Goal: Complete application form

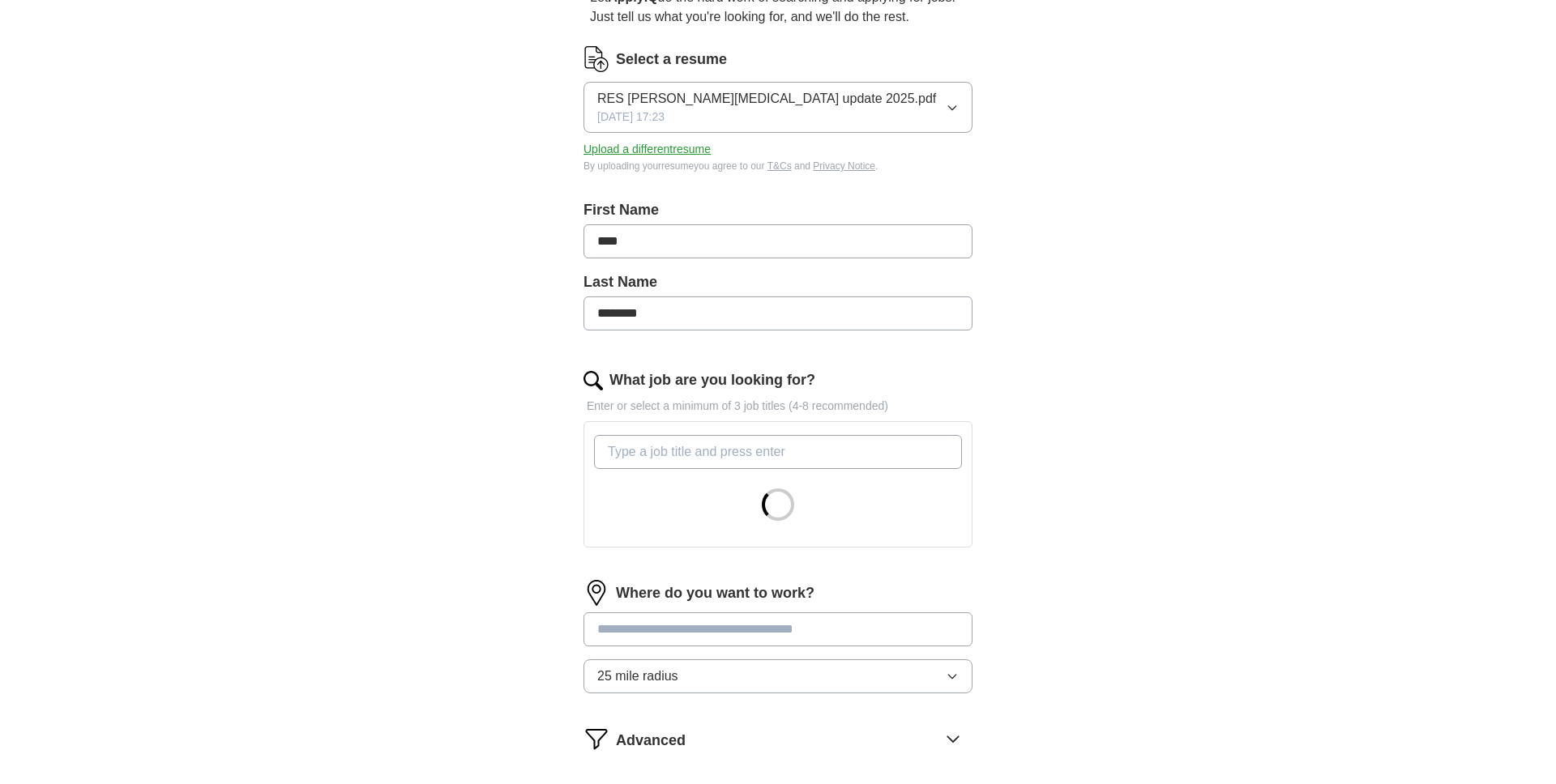
scroll to position [185, 0]
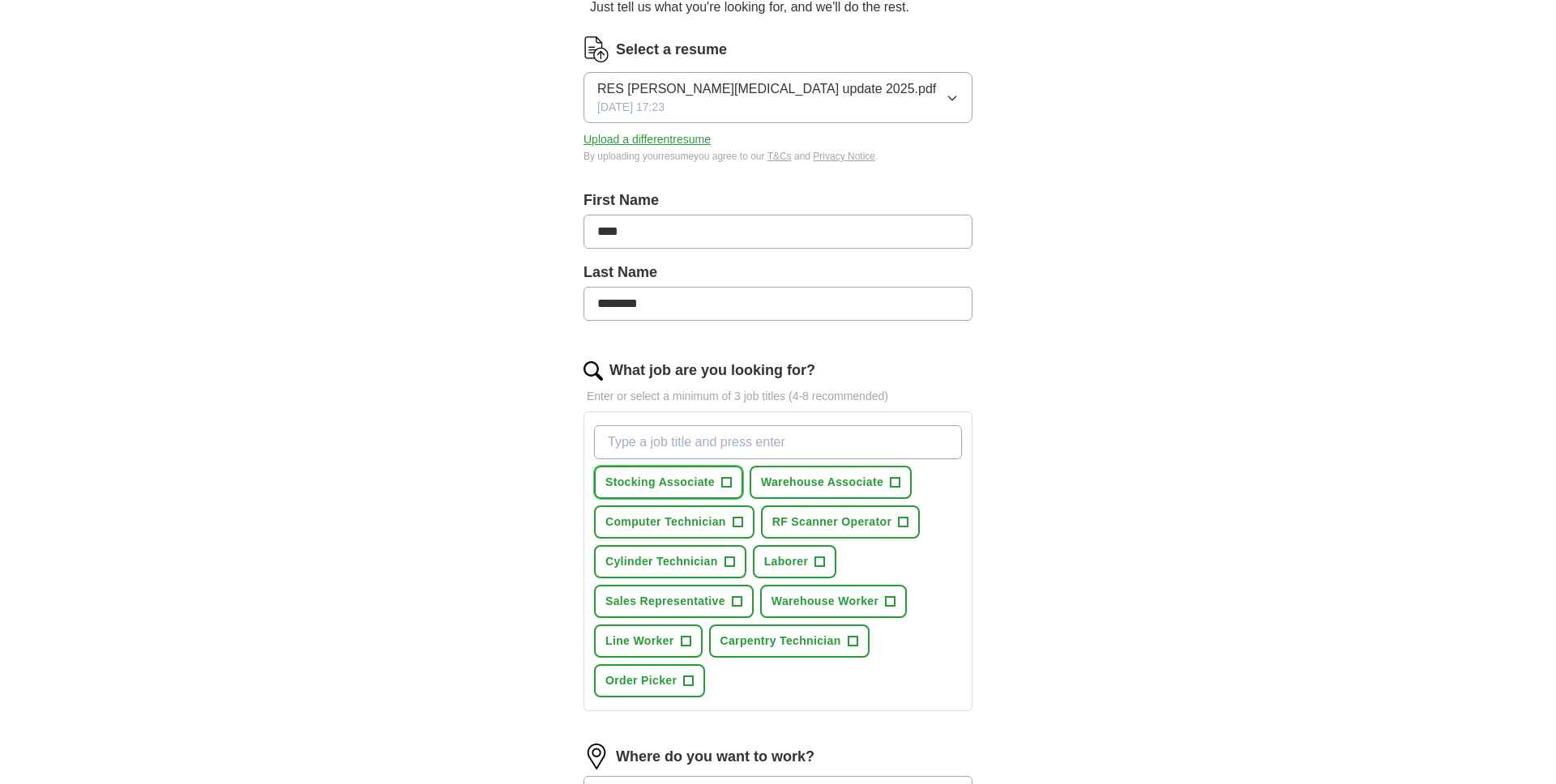
click at [662, 486] on span "Stocking Associate" at bounding box center [660, 482] width 109 height 17
click at [819, 484] on span "Warehouse Associate" at bounding box center [822, 482] width 123 height 17
click at [781, 600] on span "Warehouse Worker" at bounding box center [825, 602] width 107 height 17
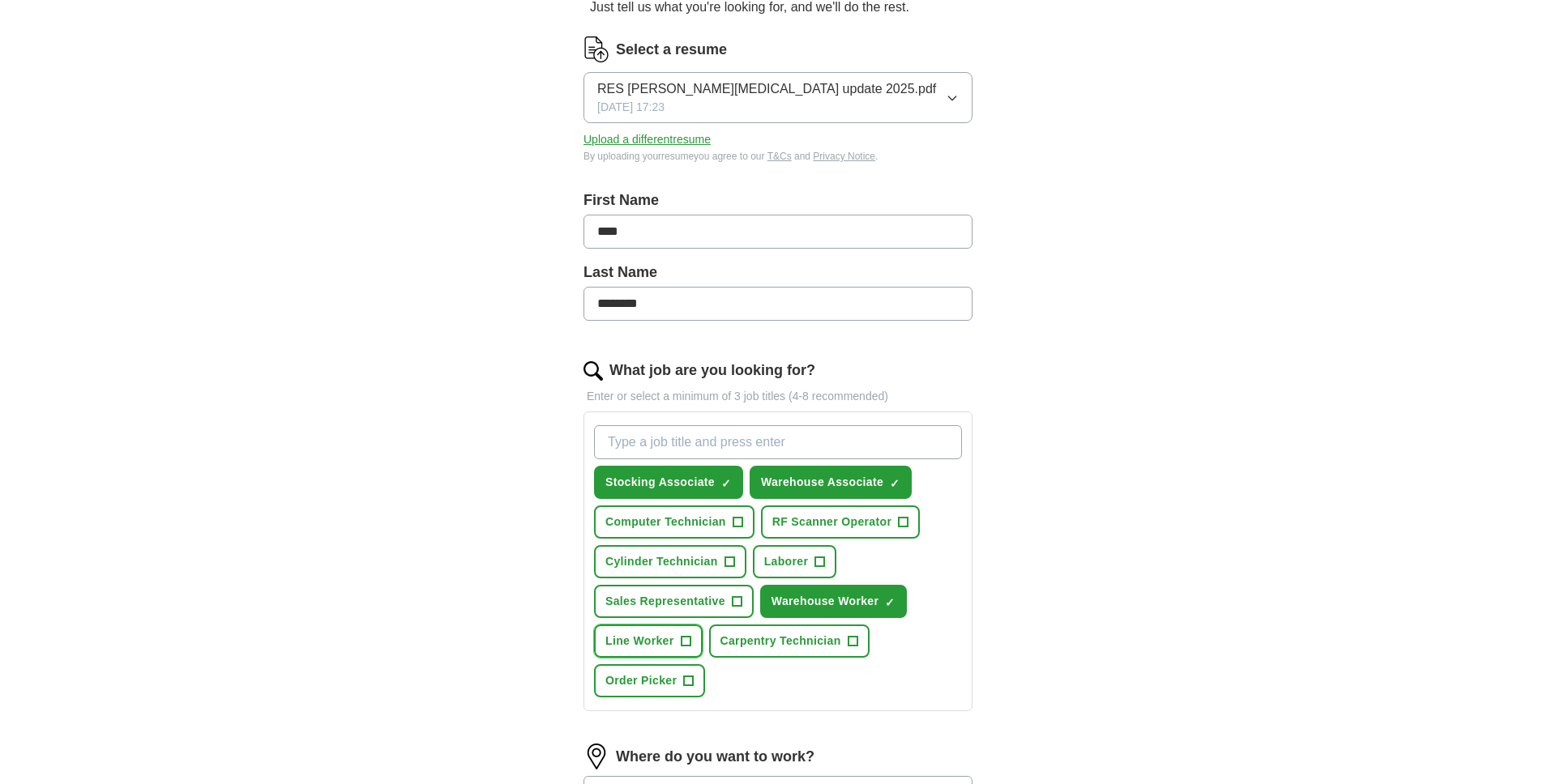
click at [654, 636] on span "Line Worker" at bounding box center [639, 641] width 69 height 17
click at [623, 689] on button "Order Picker +" at bounding box center [650, 681] width 111 height 33
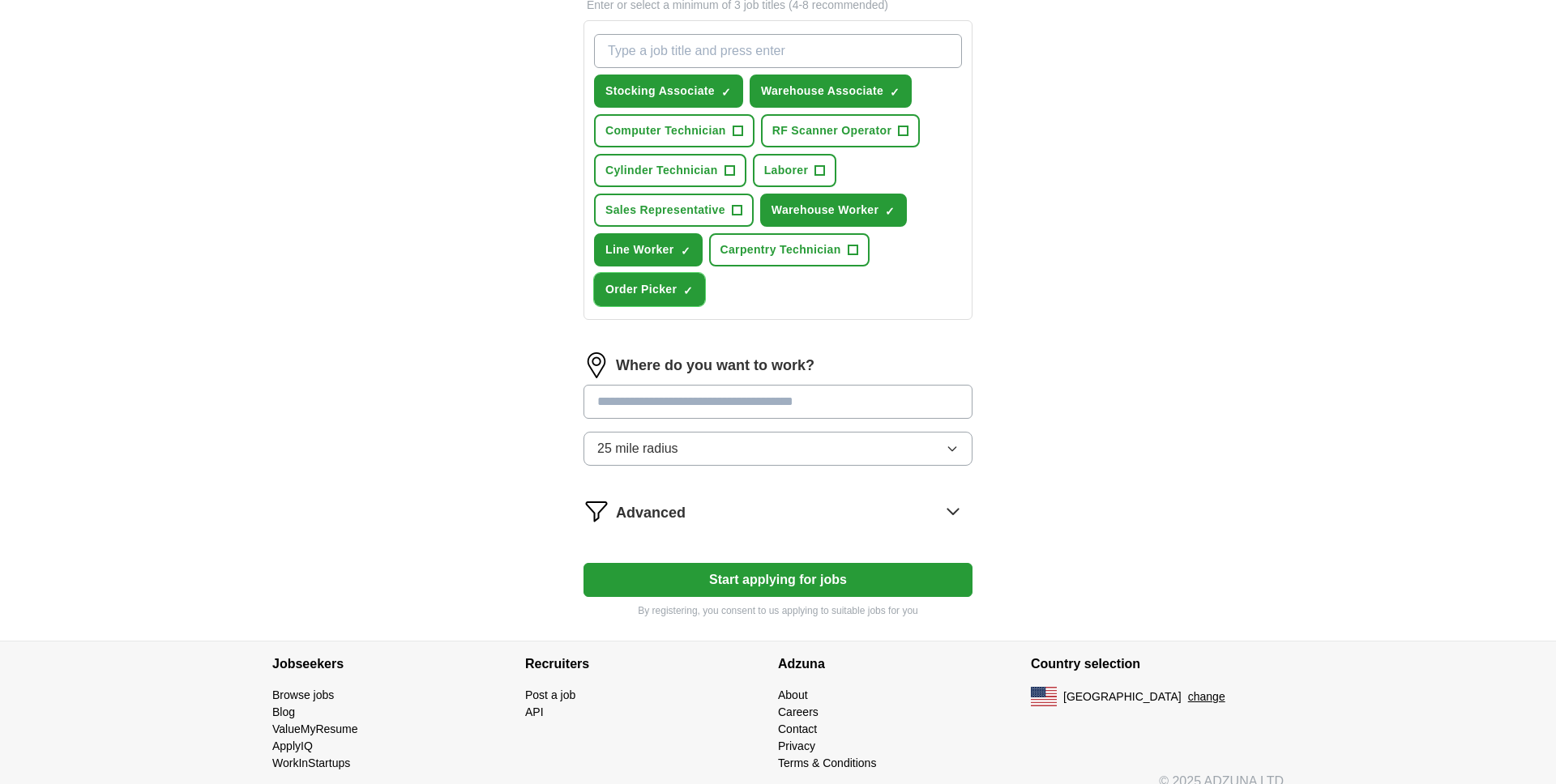
scroll to position [597, 0]
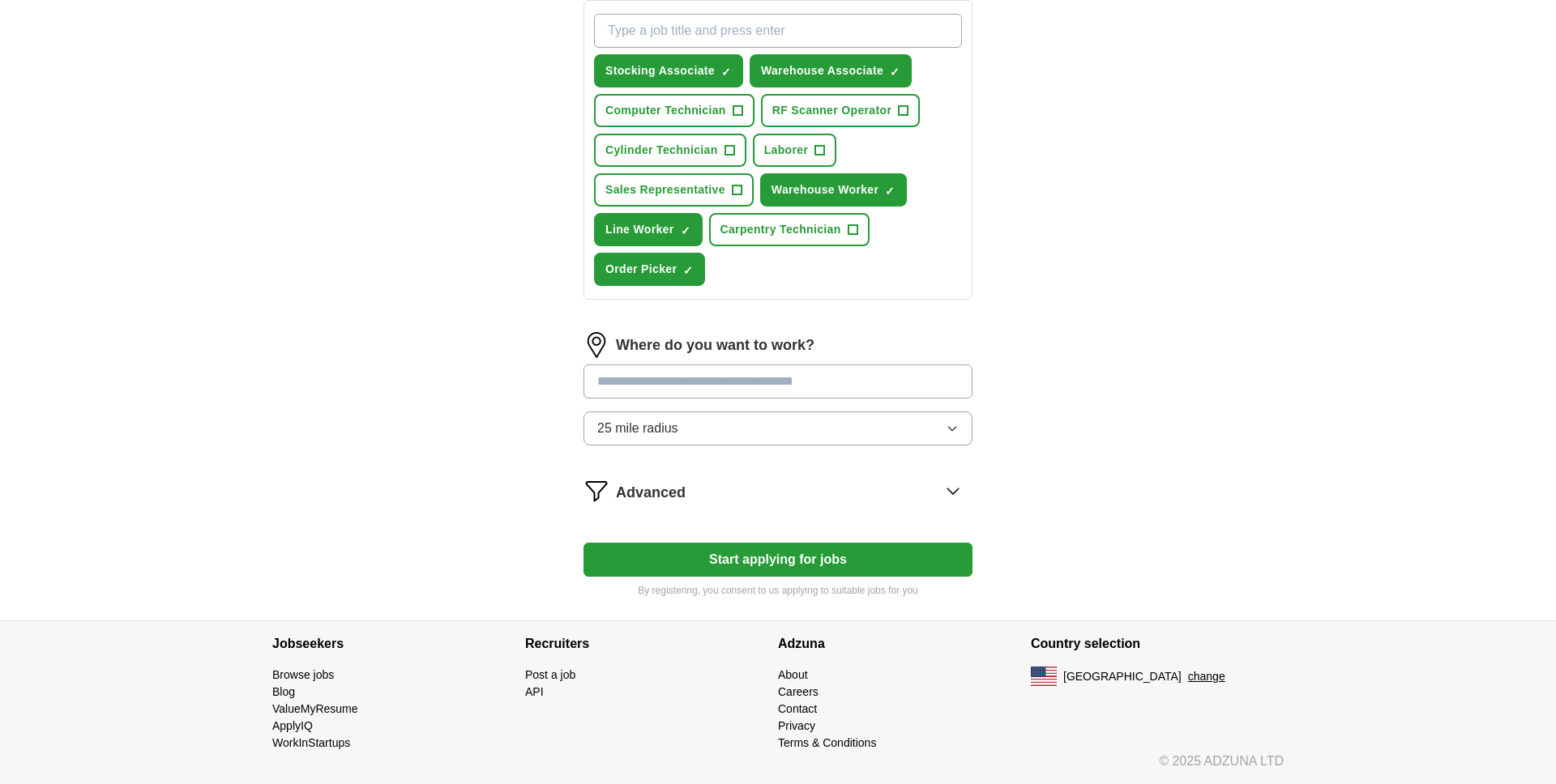
click at [666, 380] on input "text" at bounding box center [778, 381] width 389 height 34
click at [616, 380] on input "text" at bounding box center [778, 381] width 389 height 34
click at [621, 376] on input "text" at bounding box center [778, 381] width 389 height 34
type input "*"
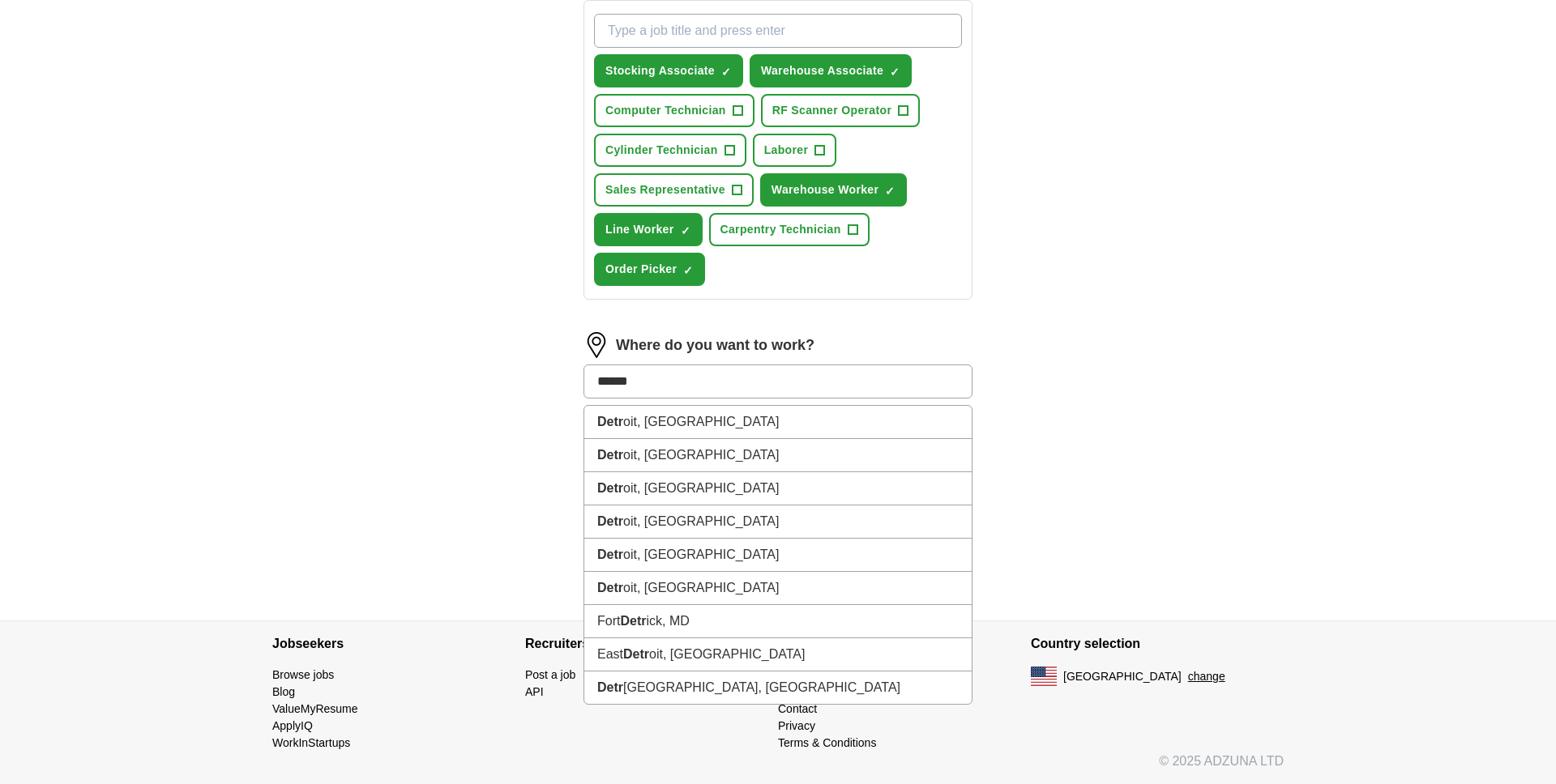
type input "*******"
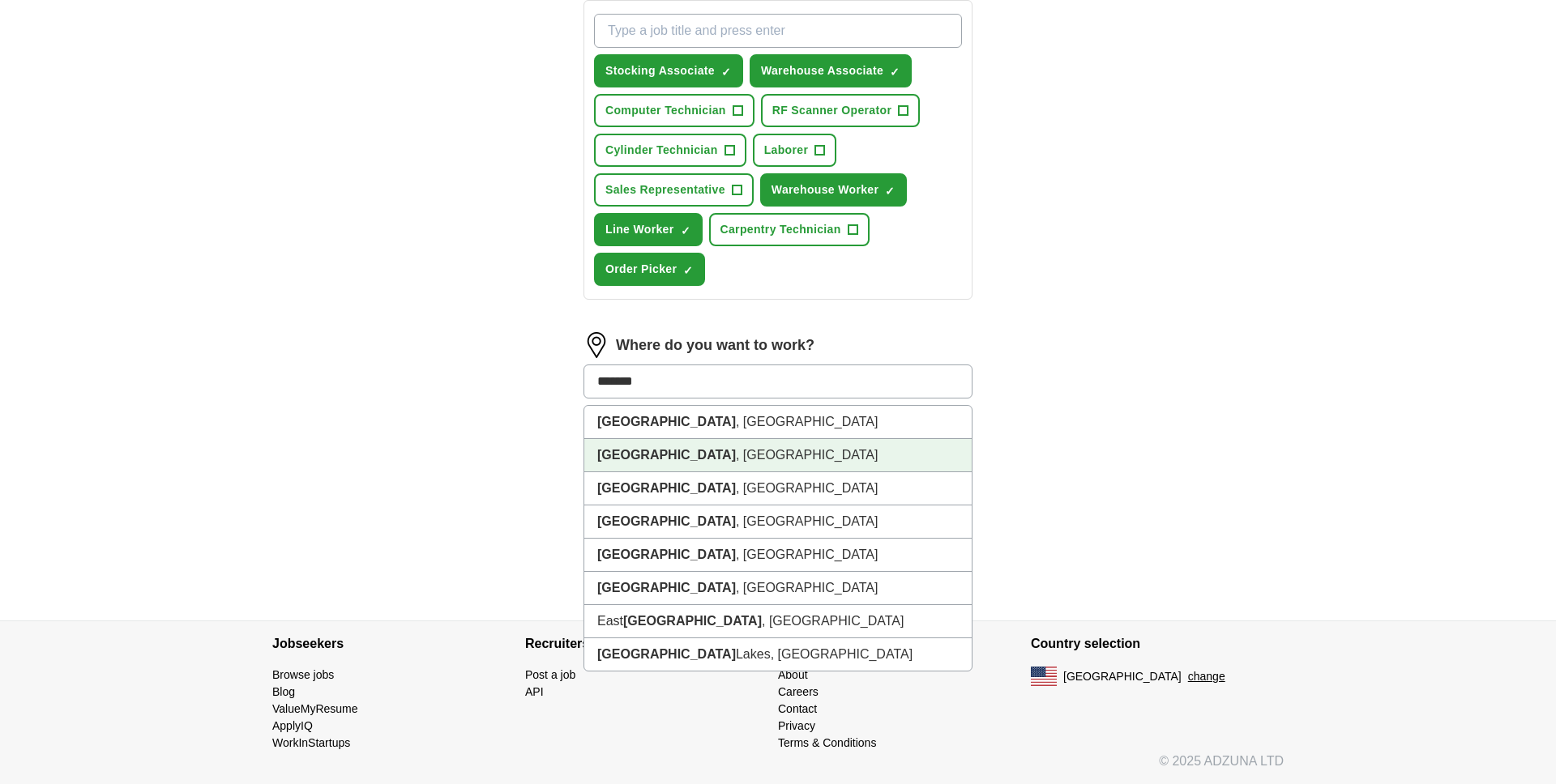
click at [632, 449] on strong "[GEOGRAPHIC_DATA]" at bounding box center [667, 455] width 138 height 14
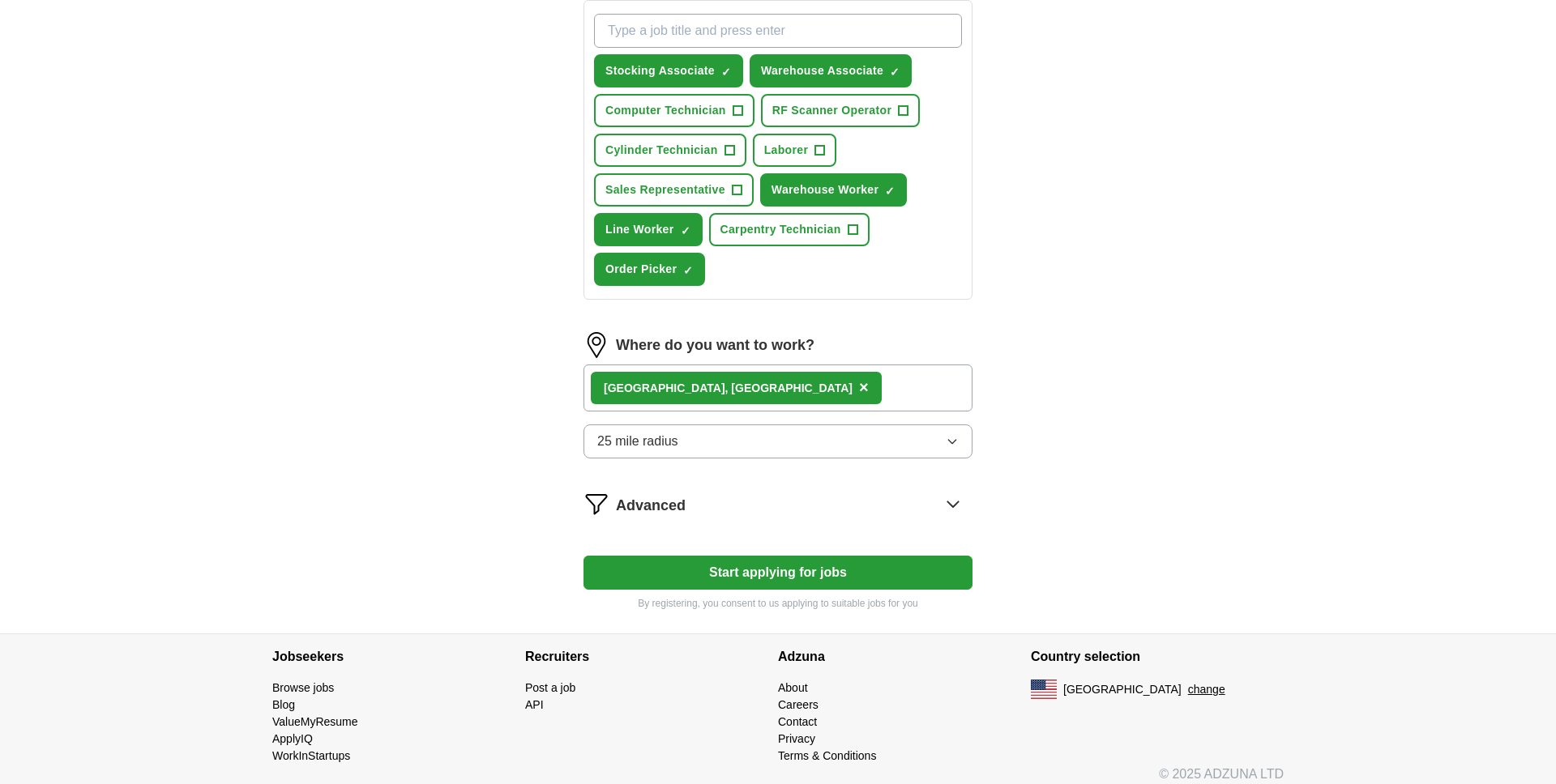
click at [657, 383] on div "[GEOGRAPHIC_DATA] , [GEOGRAPHIC_DATA]" at bounding box center [728, 389] width 249 height 17
click at [663, 390] on div "[GEOGRAPHIC_DATA] , [GEOGRAPHIC_DATA] ×" at bounding box center [736, 388] width 291 height 32
click at [859, 388] on span "×" at bounding box center [864, 388] width 10 height 18
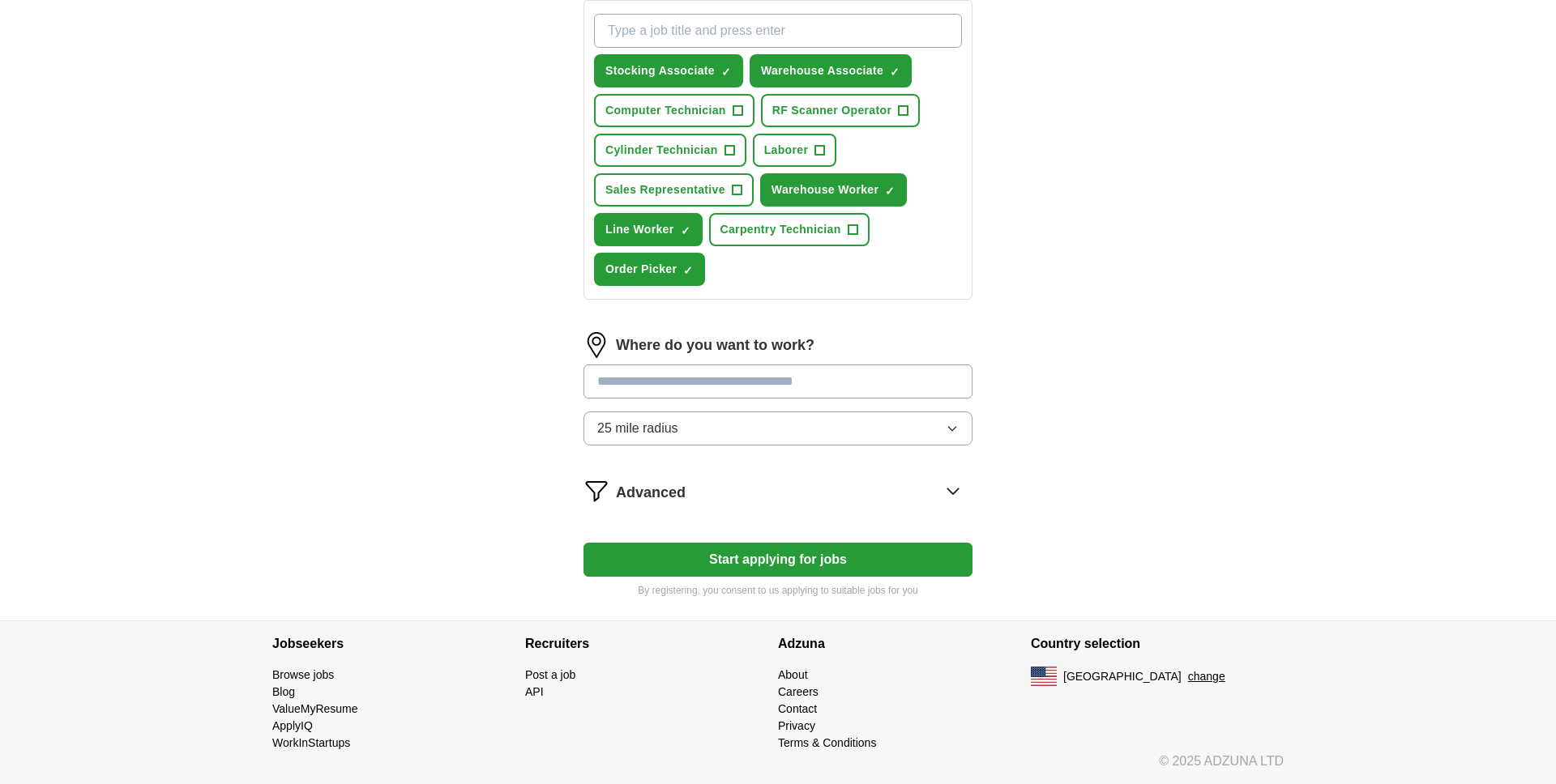
click at [668, 383] on input "text" at bounding box center [778, 381] width 389 height 34
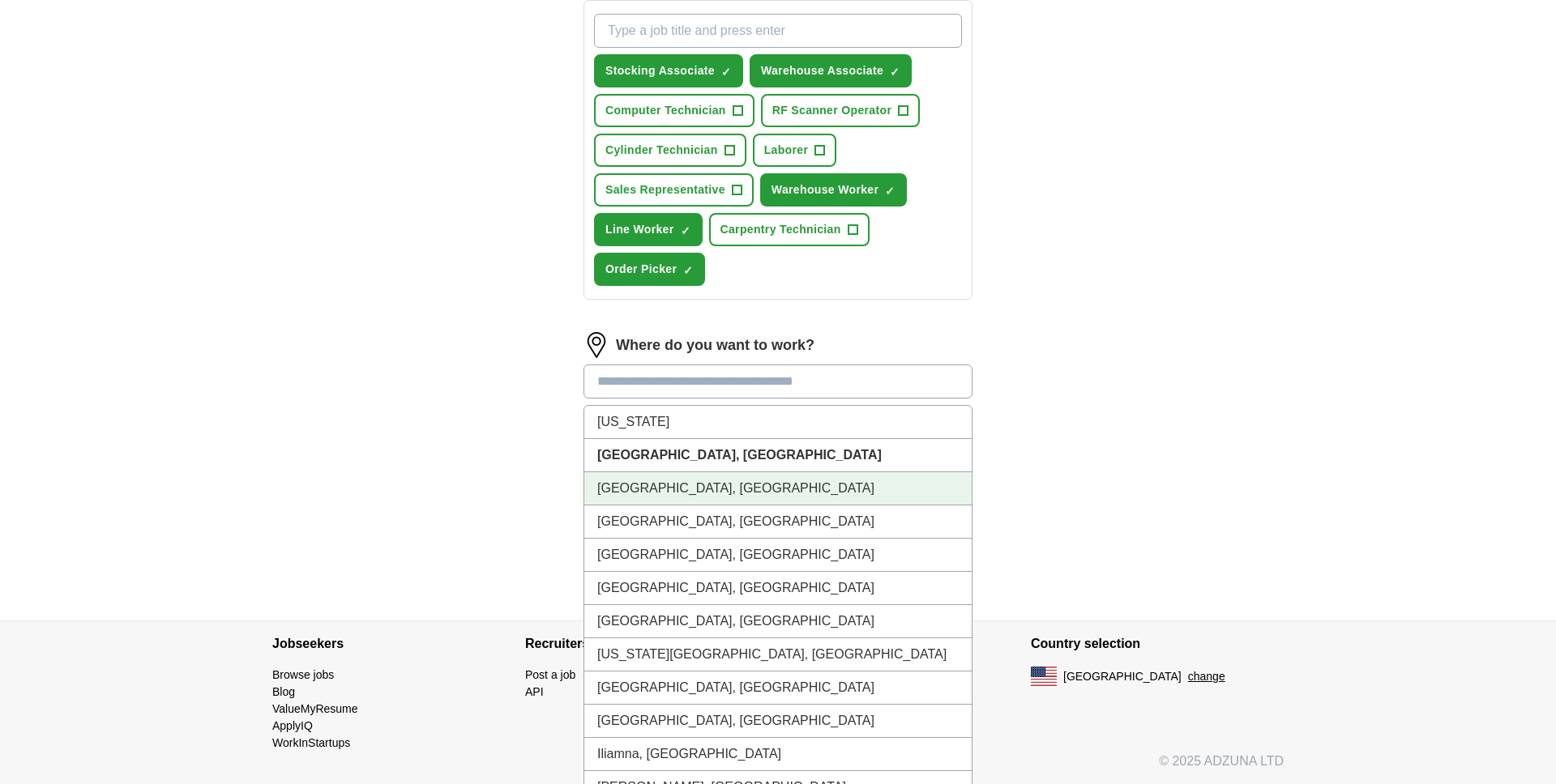
click at [626, 484] on li "[GEOGRAPHIC_DATA], [GEOGRAPHIC_DATA]" at bounding box center [778, 489] width 387 height 33
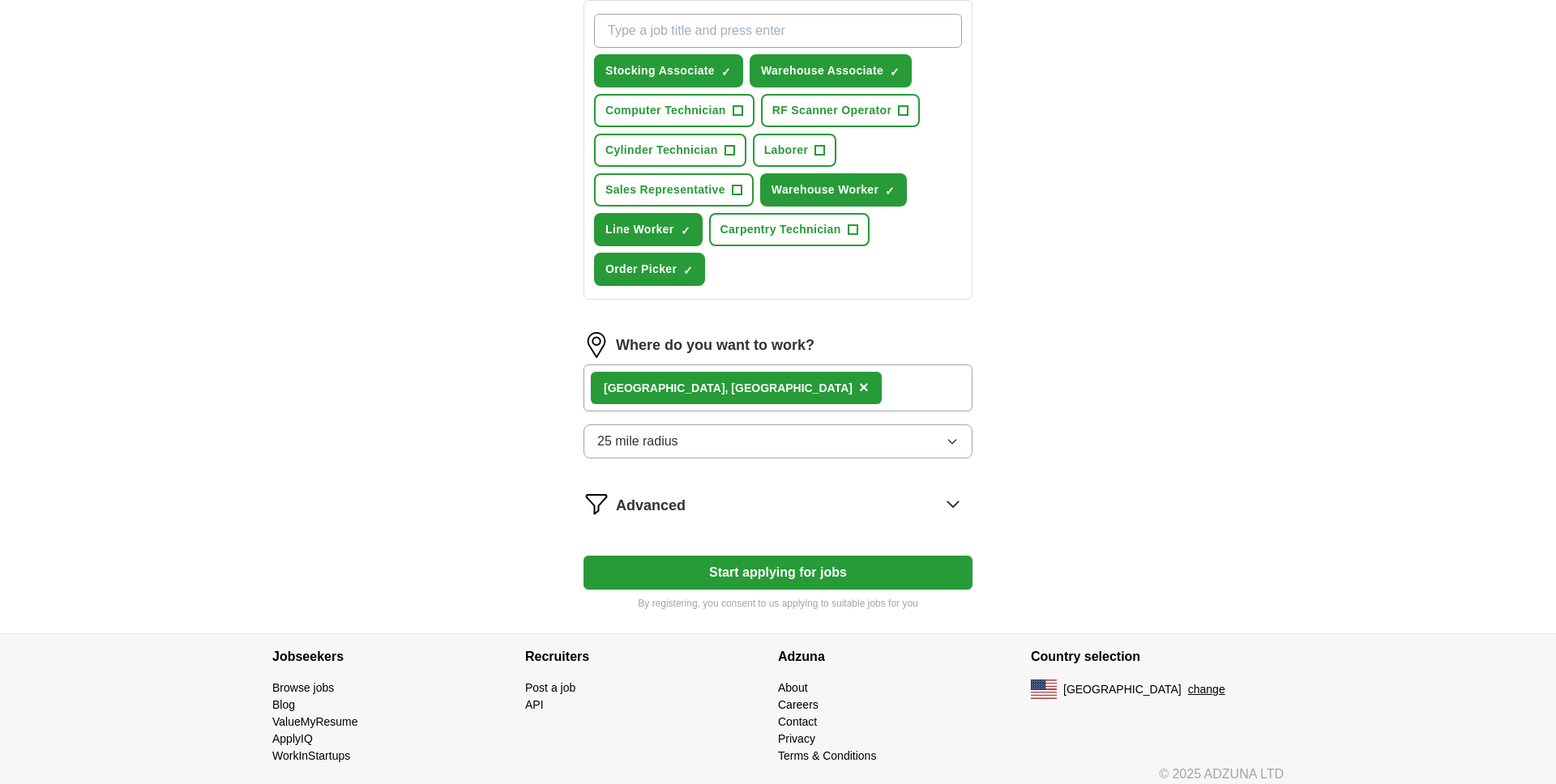
click at [768, 573] on button "Start applying for jobs" at bounding box center [778, 573] width 389 height 34
select select "**"
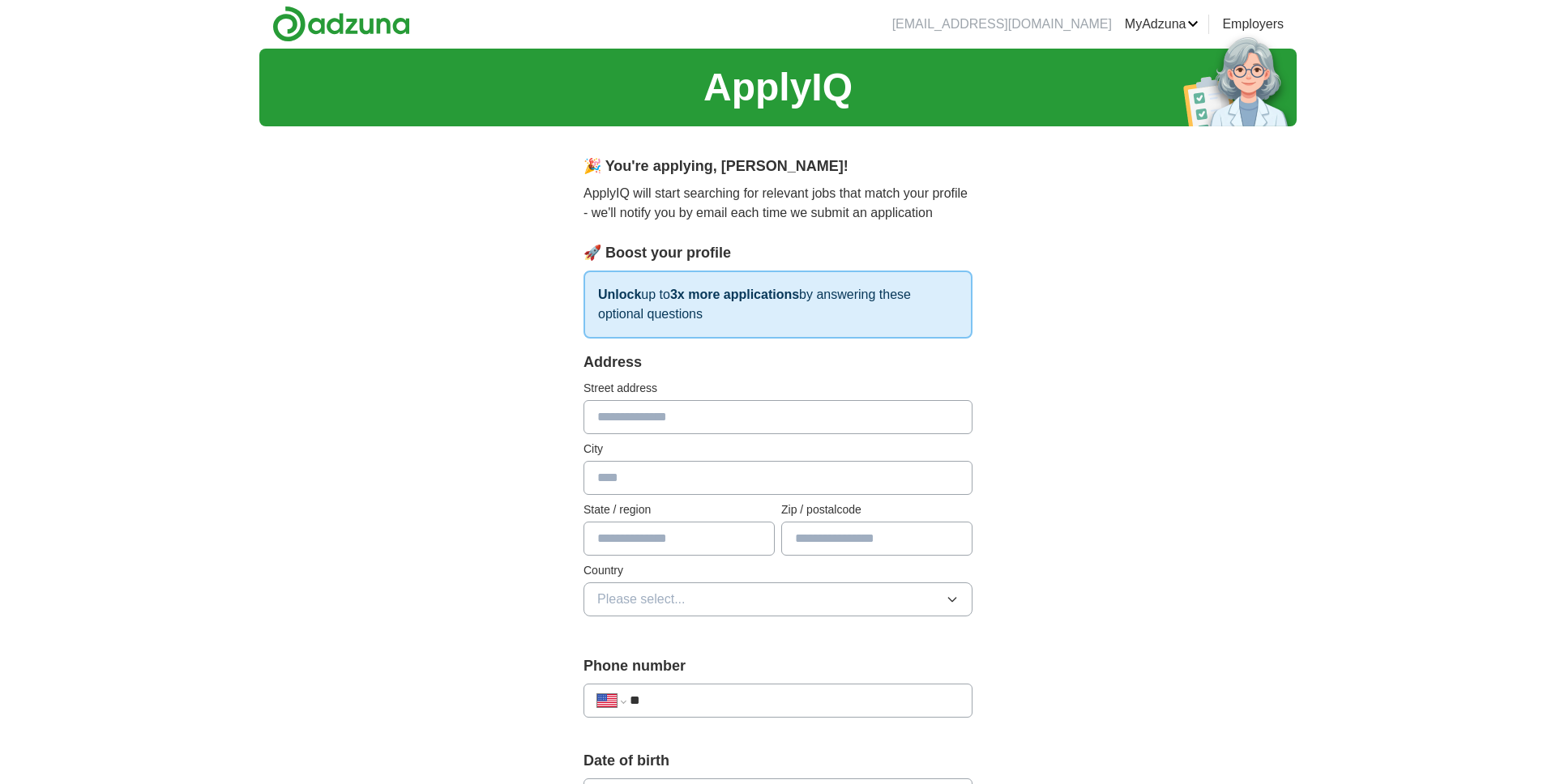
scroll to position [0, 0]
click at [679, 428] on input "text" at bounding box center [778, 418] width 389 height 34
click at [680, 428] on input "text" at bounding box center [778, 418] width 389 height 34
drag, startPoint x: 680, startPoint y: 428, endPoint x: 647, endPoint y: 428, distance: 33.0
click at [661, 428] on input "text" at bounding box center [778, 418] width 389 height 34
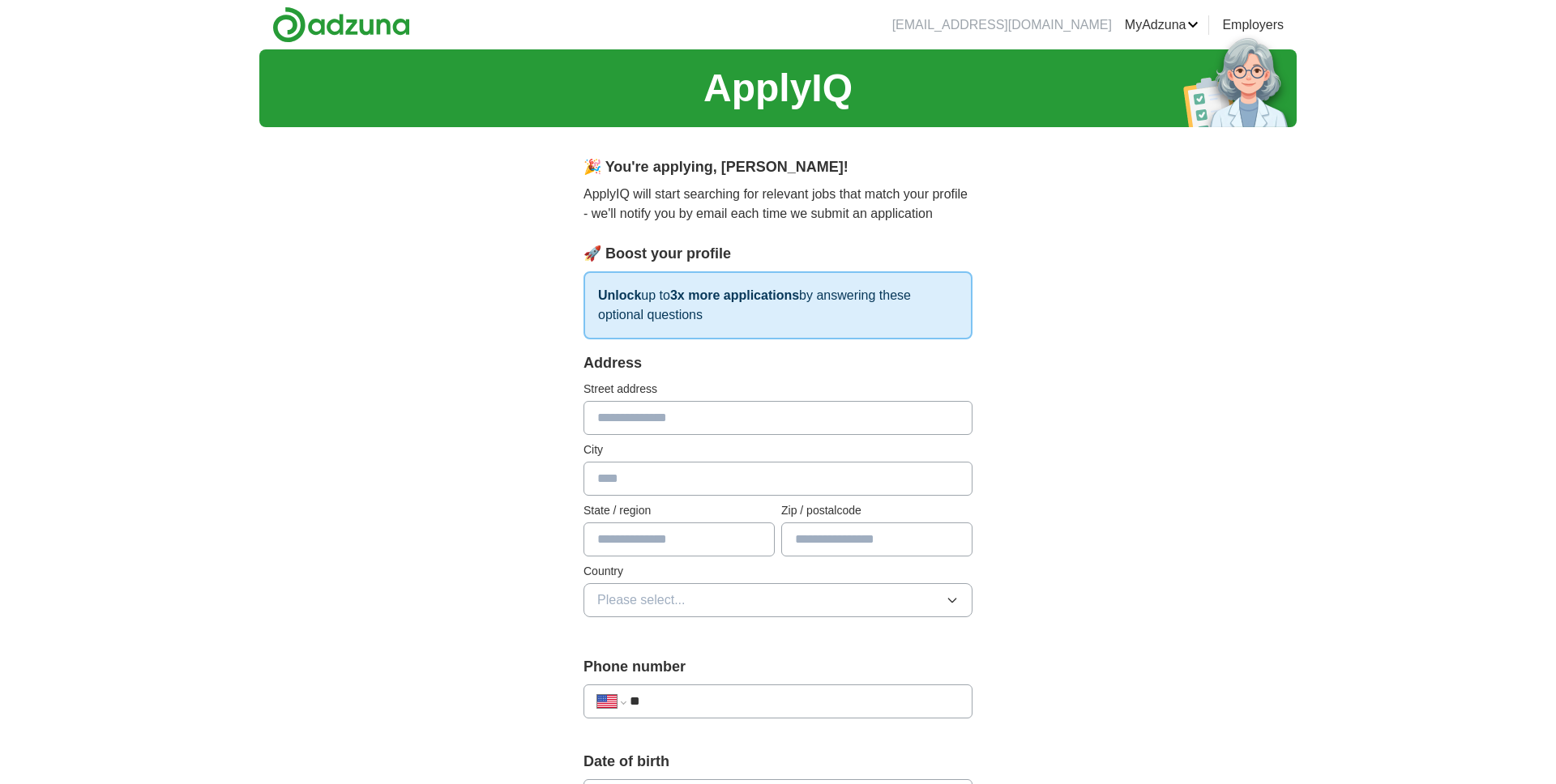
click at [647, 427] on input "text" at bounding box center [778, 418] width 389 height 34
type input "**********"
type input "*******"
type input "**"
type input "*****"
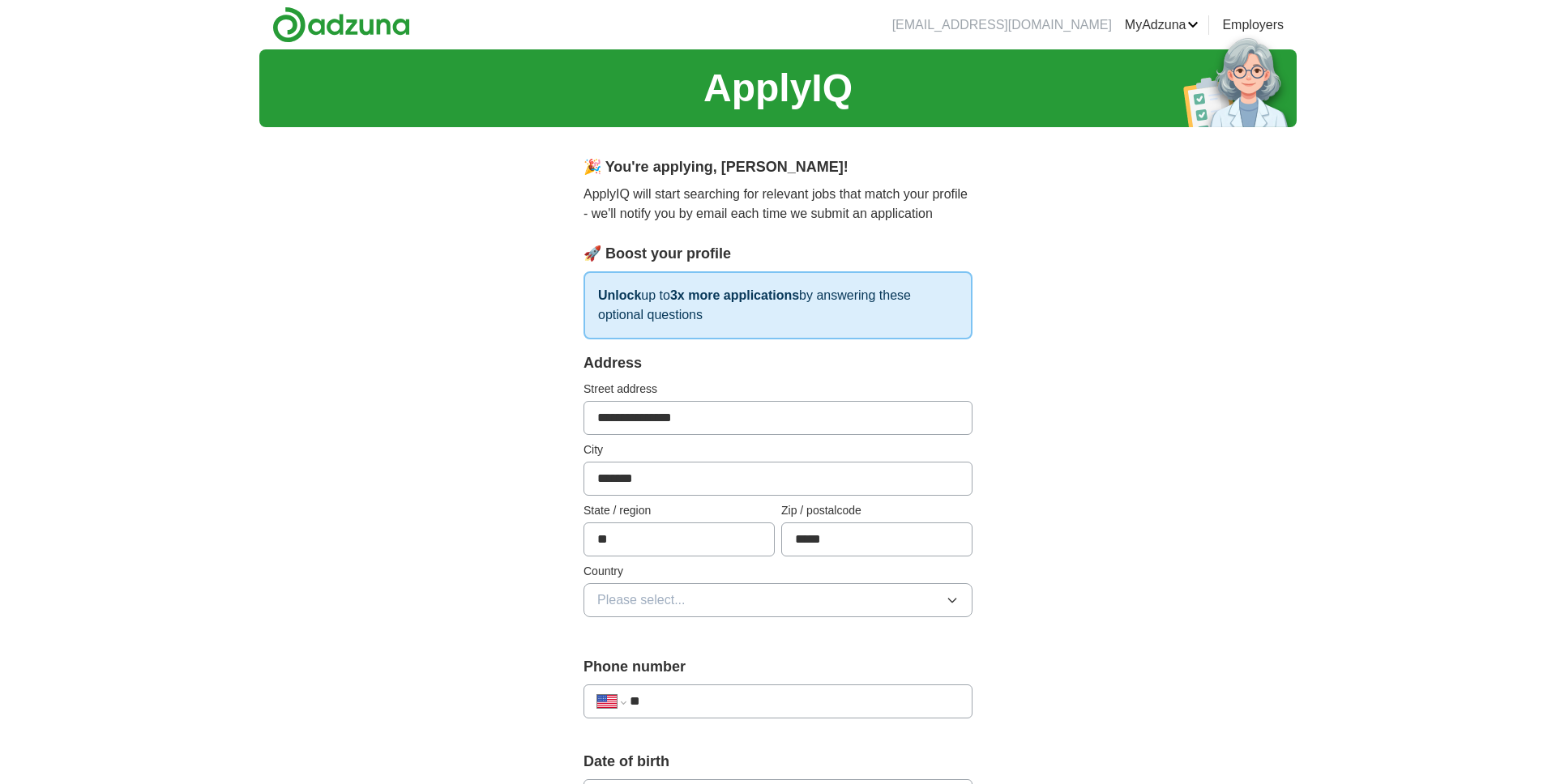
type input "**********"
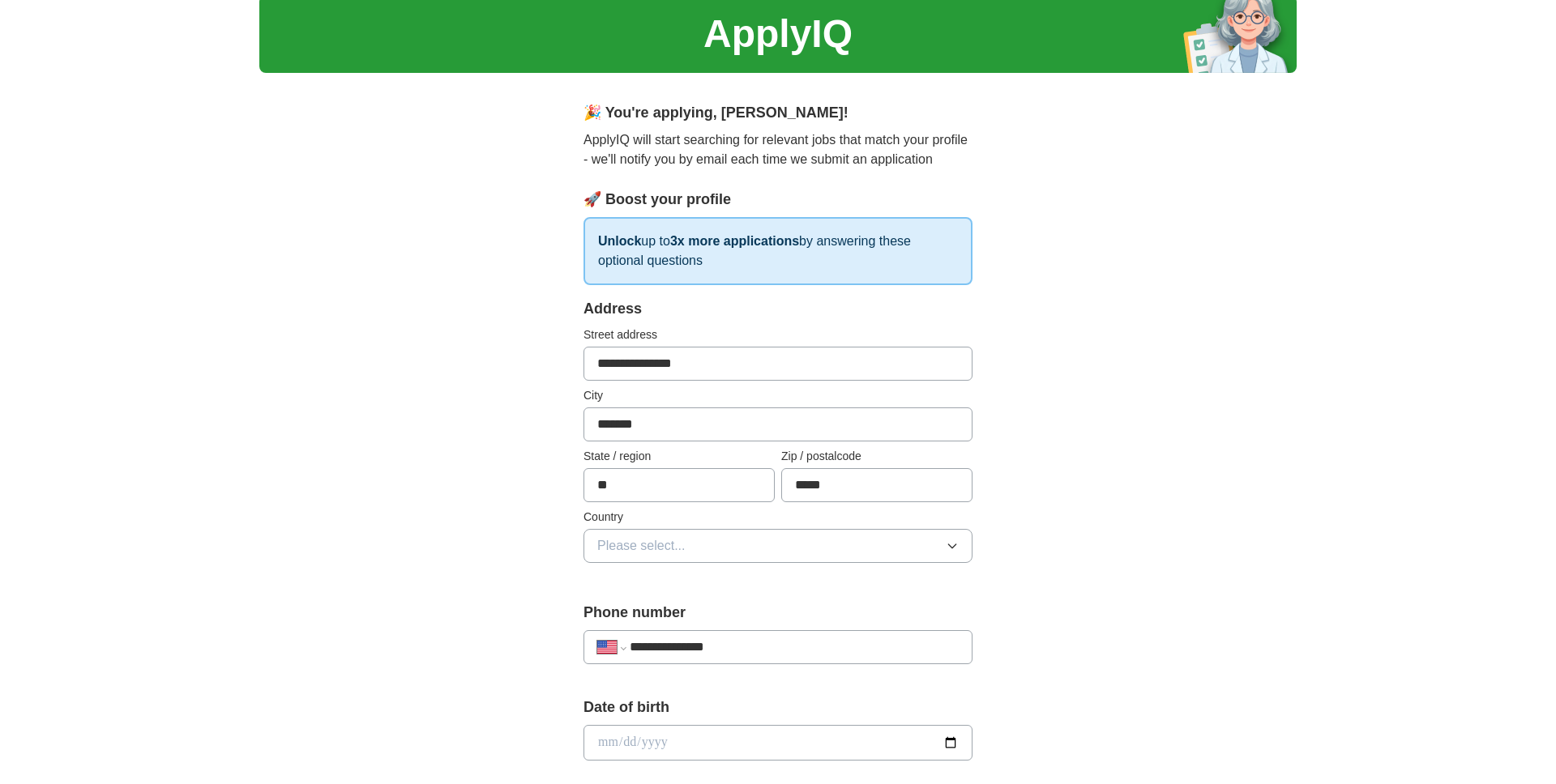
scroll to position [92, 0]
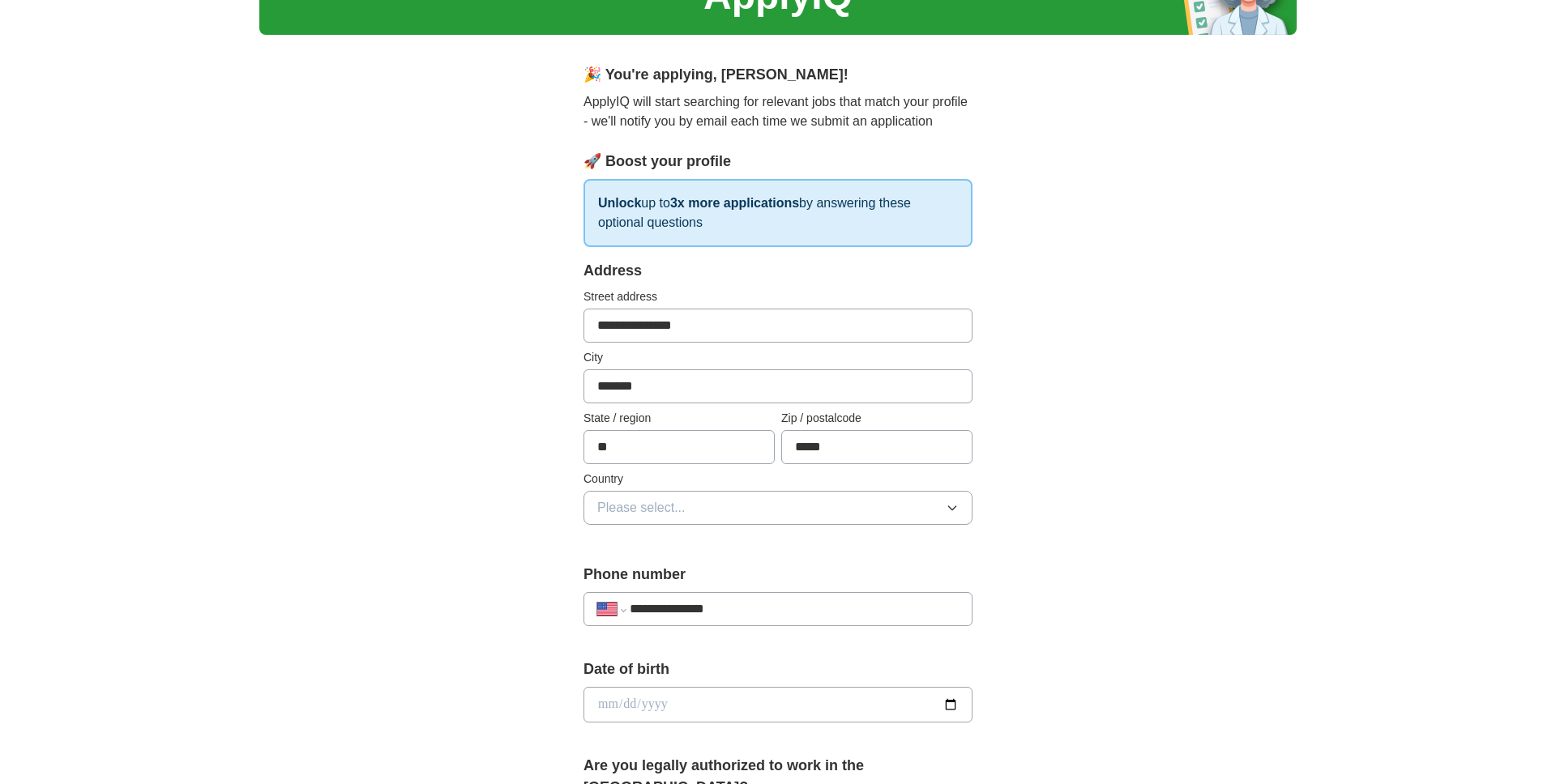
click at [698, 517] on button "Please select..." at bounding box center [778, 508] width 389 height 34
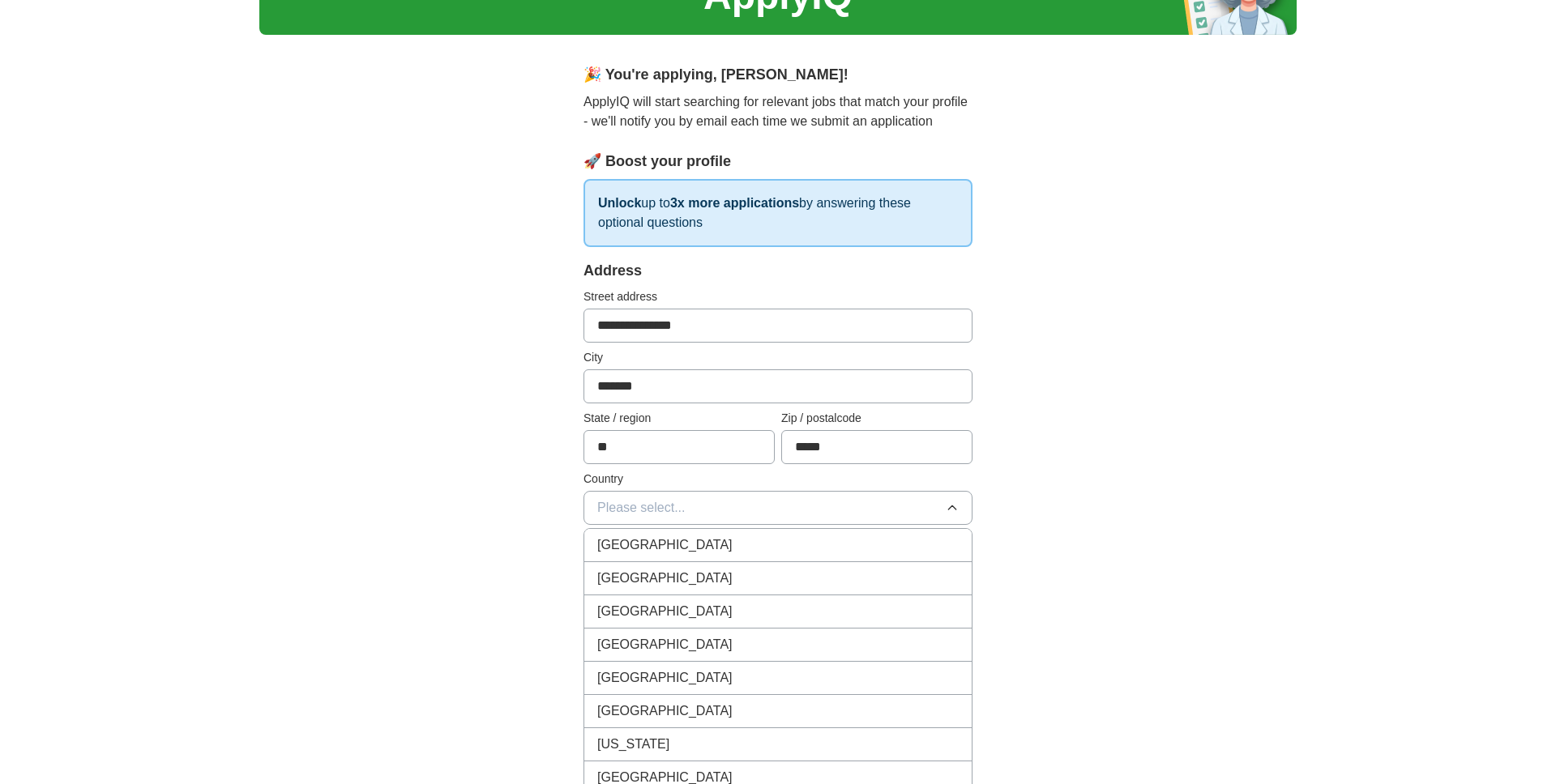
click at [661, 590] on li "[GEOGRAPHIC_DATA]" at bounding box center [778, 579] width 387 height 33
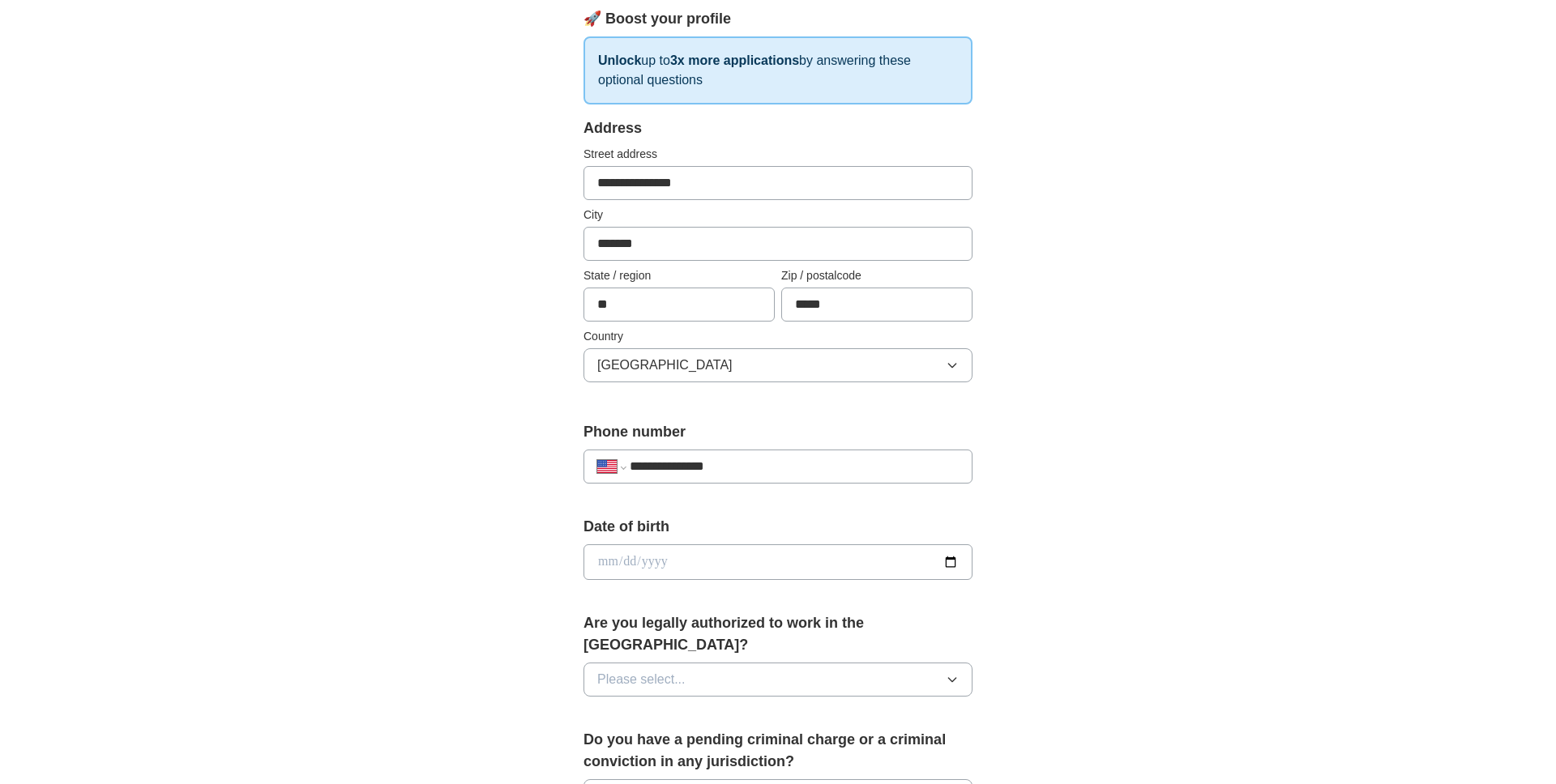
scroll to position [277, 0]
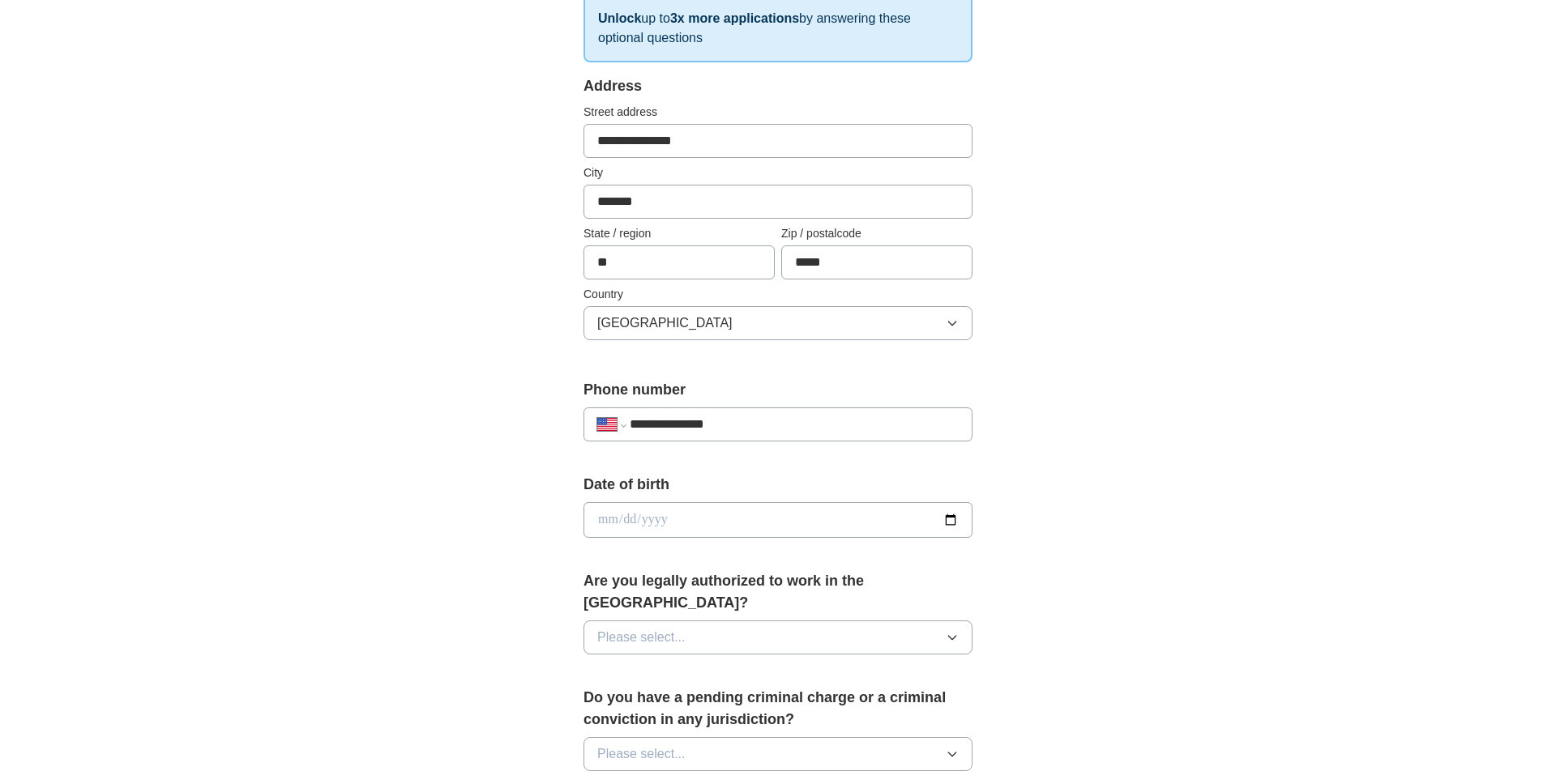
click at [893, 522] on input "date" at bounding box center [778, 520] width 389 height 36
type input "**********"
click at [683, 628] on span "Please select..." at bounding box center [642, 637] width 89 height 19
click at [651, 665] on div "Yes" at bounding box center [778, 675] width 361 height 19
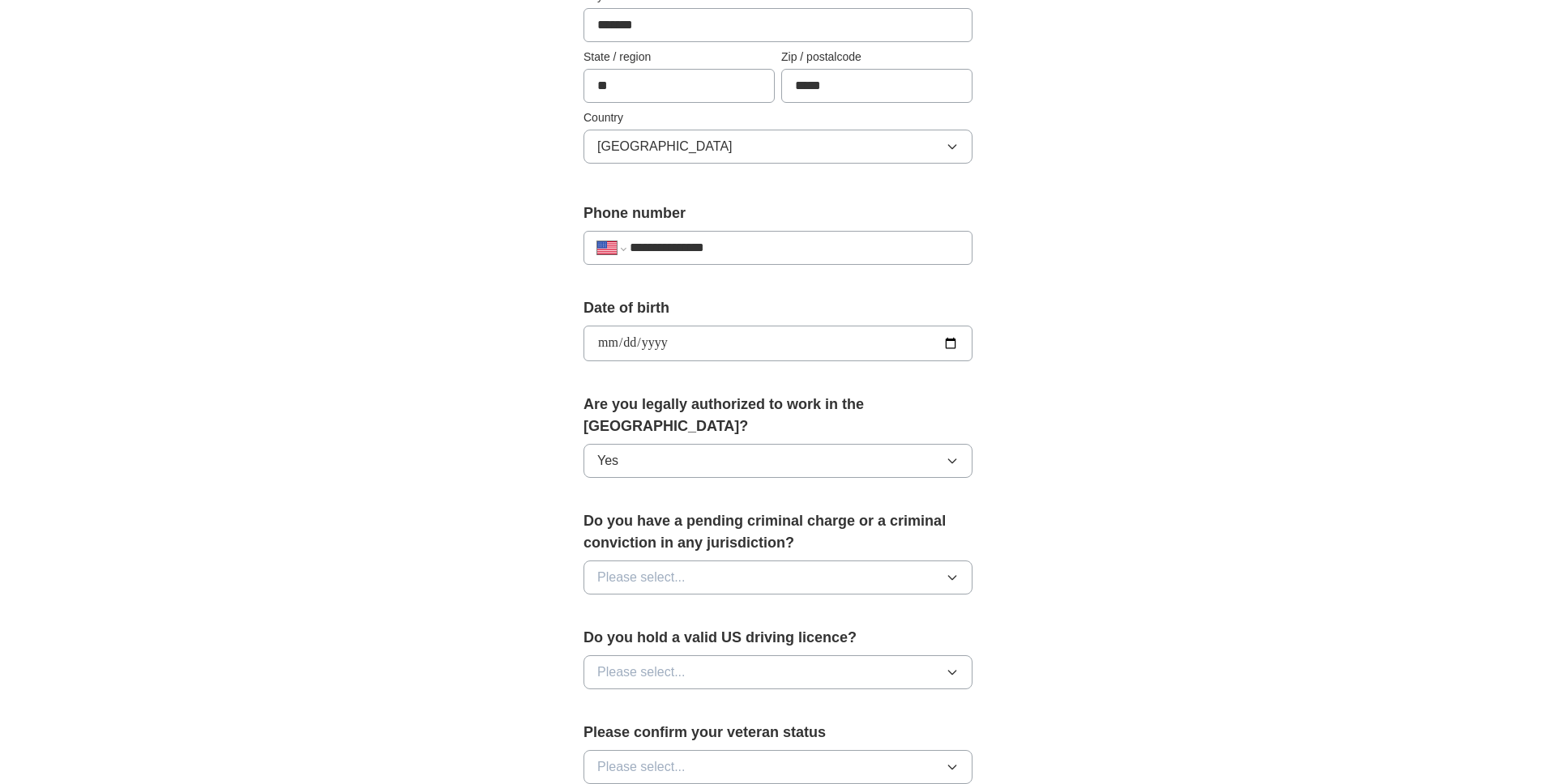
scroll to position [462, 0]
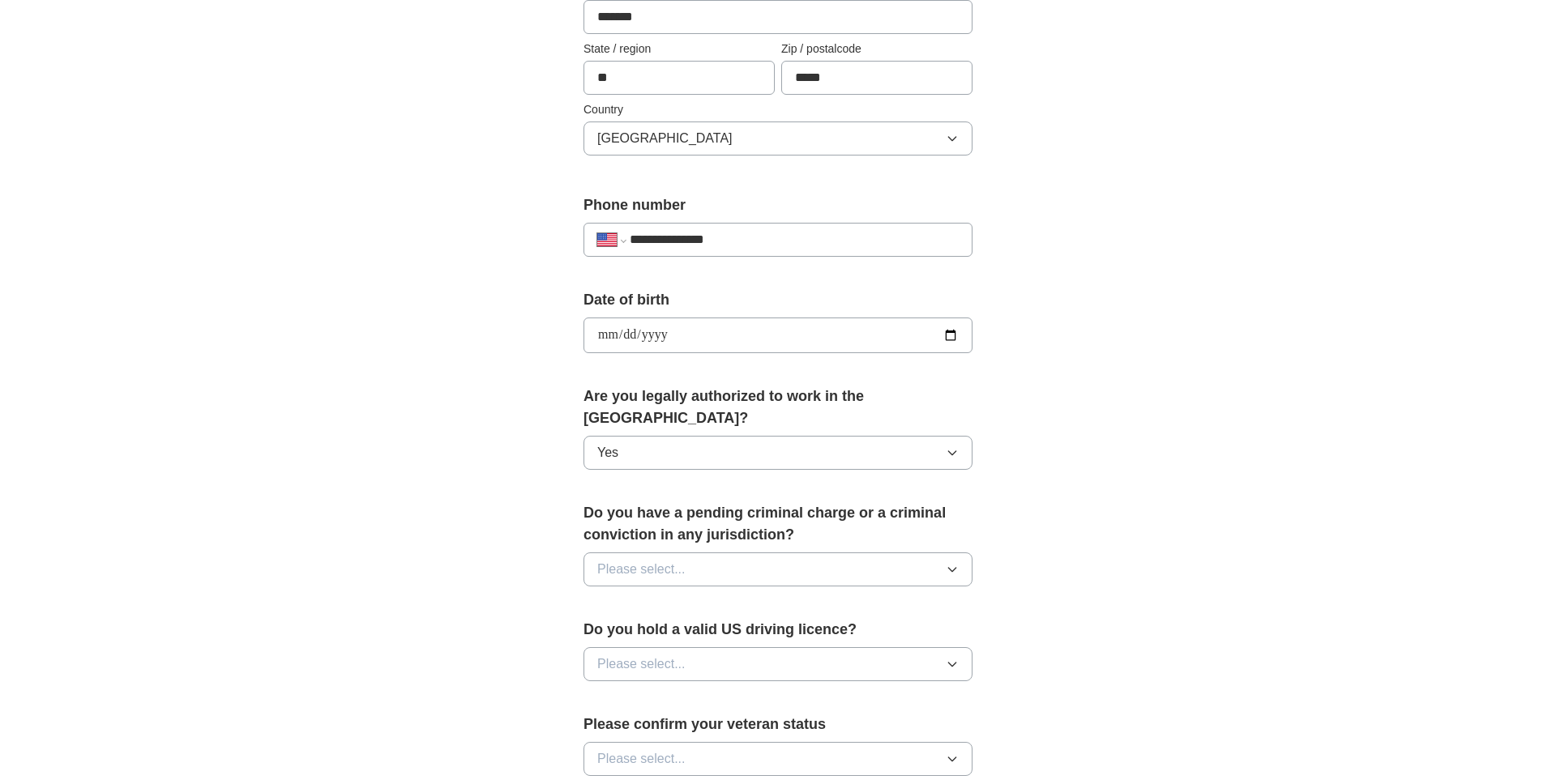
click at [652, 560] on span "Please select..." at bounding box center [642, 569] width 89 height 19
click at [628, 631] on div "No" at bounding box center [778, 640] width 361 height 19
click at [654, 655] on span "Please select..." at bounding box center [642, 664] width 89 height 19
click at [653, 692] on div "Yes" at bounding box center [778, 701] width 361 height 19
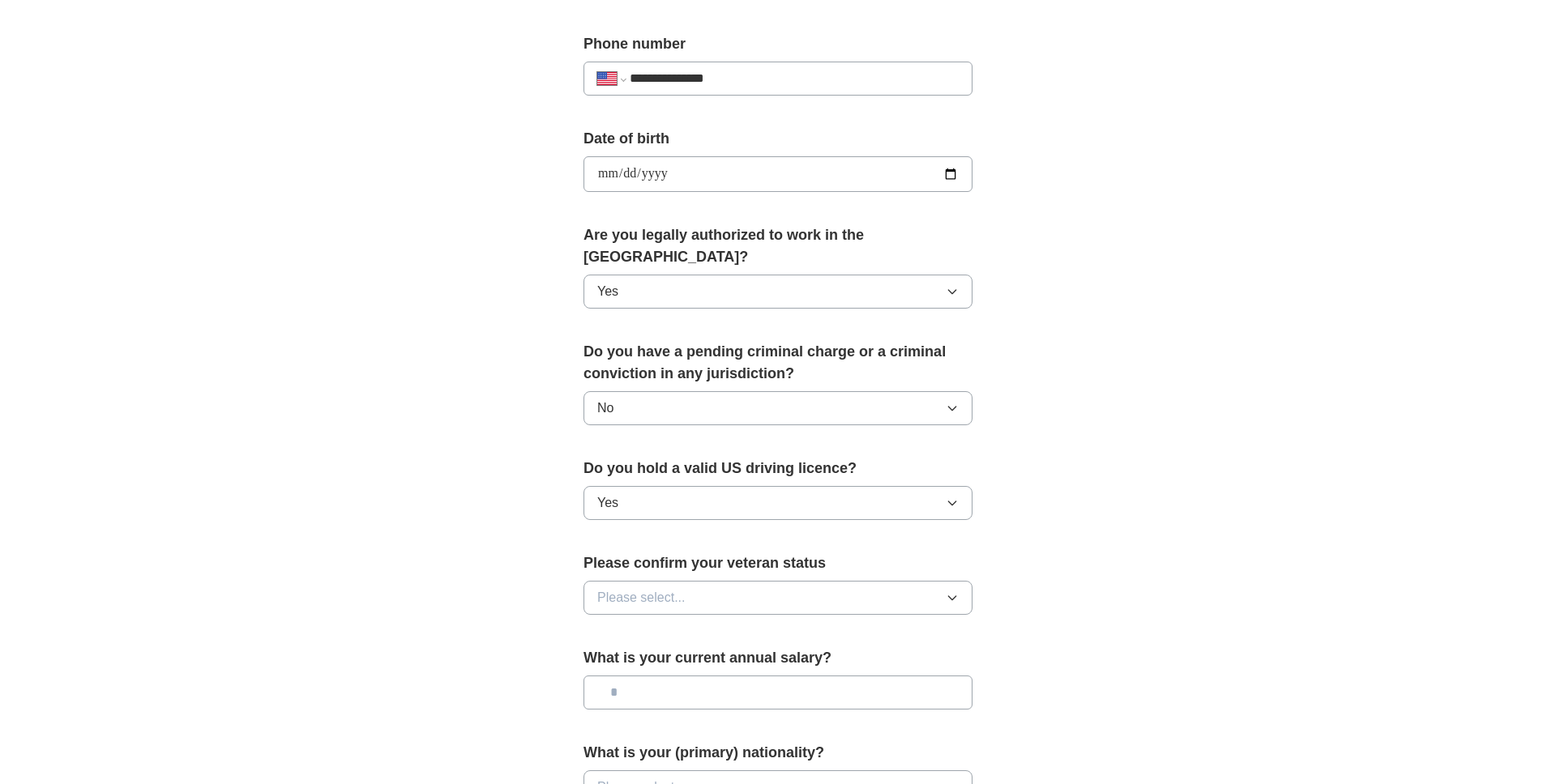
scroll to position [646, 0]
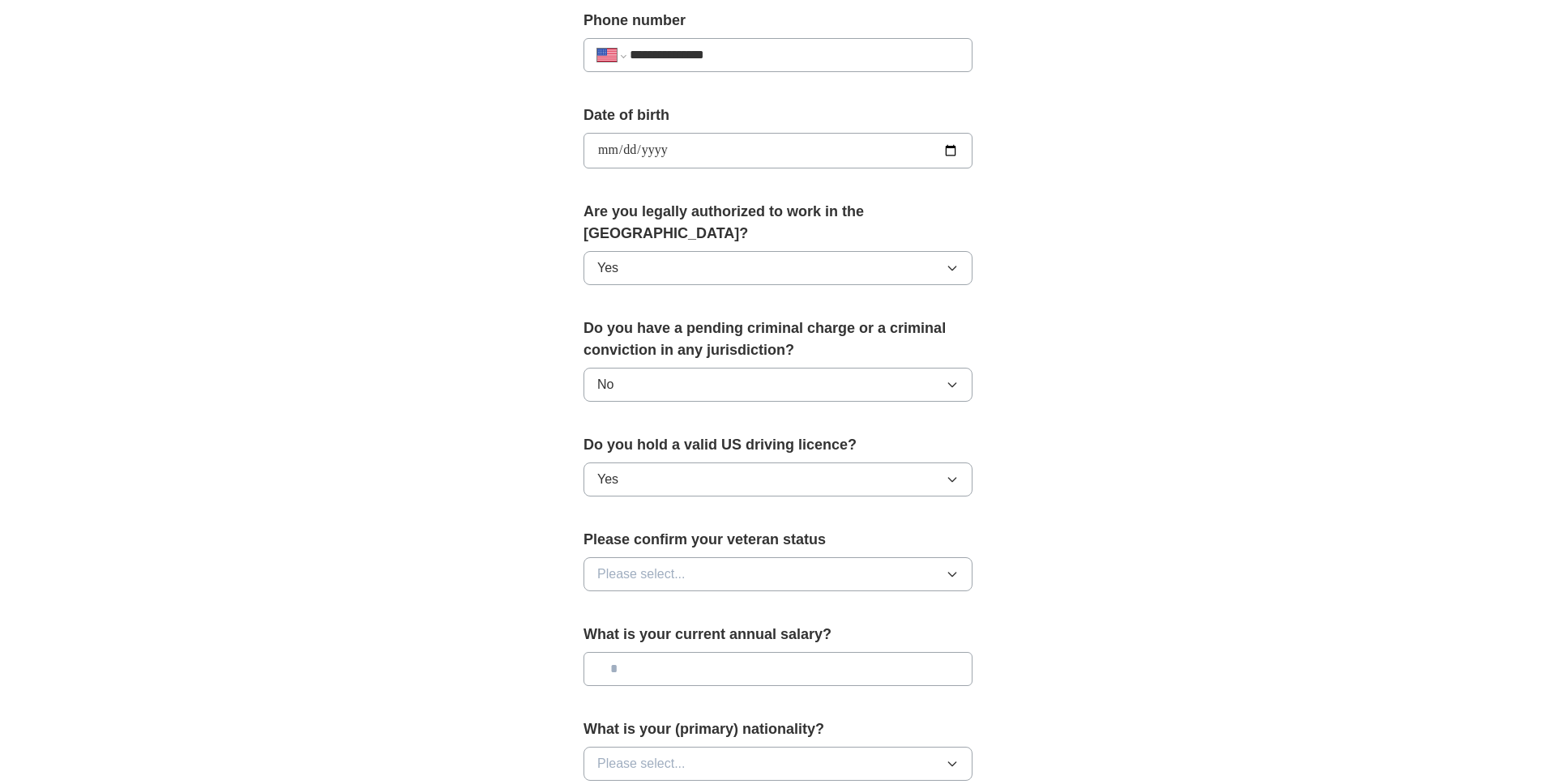
click at [657, 564] on span "Please select..." at bounding box center [642, 573] width 89 height 19
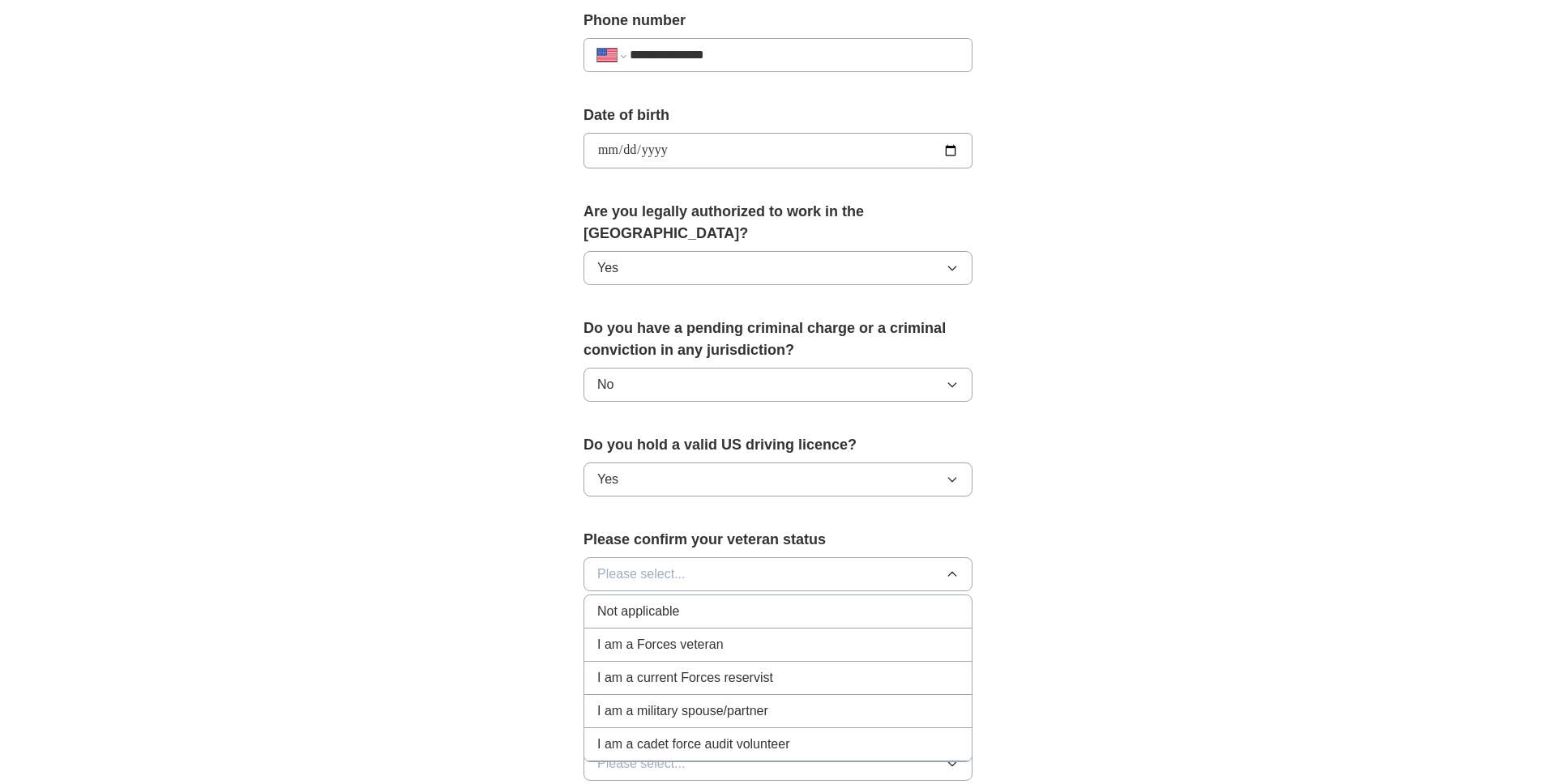
click at [651, 602] on span "Not applicable" at bounding box center [638, 611] width 82 height 19
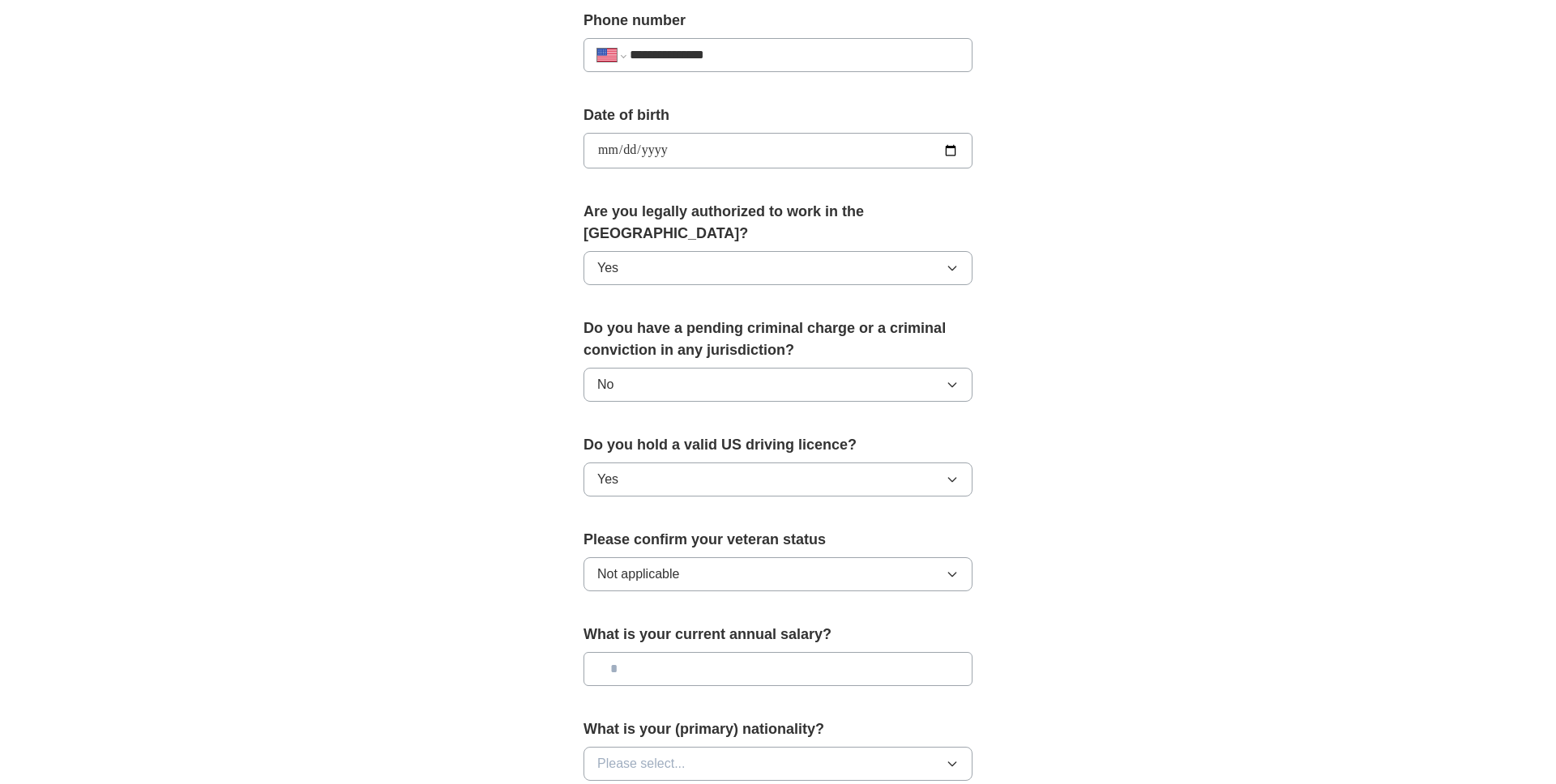
click at [722, 652] on input "text" at bounding box center [778, 669] width 389 height 34
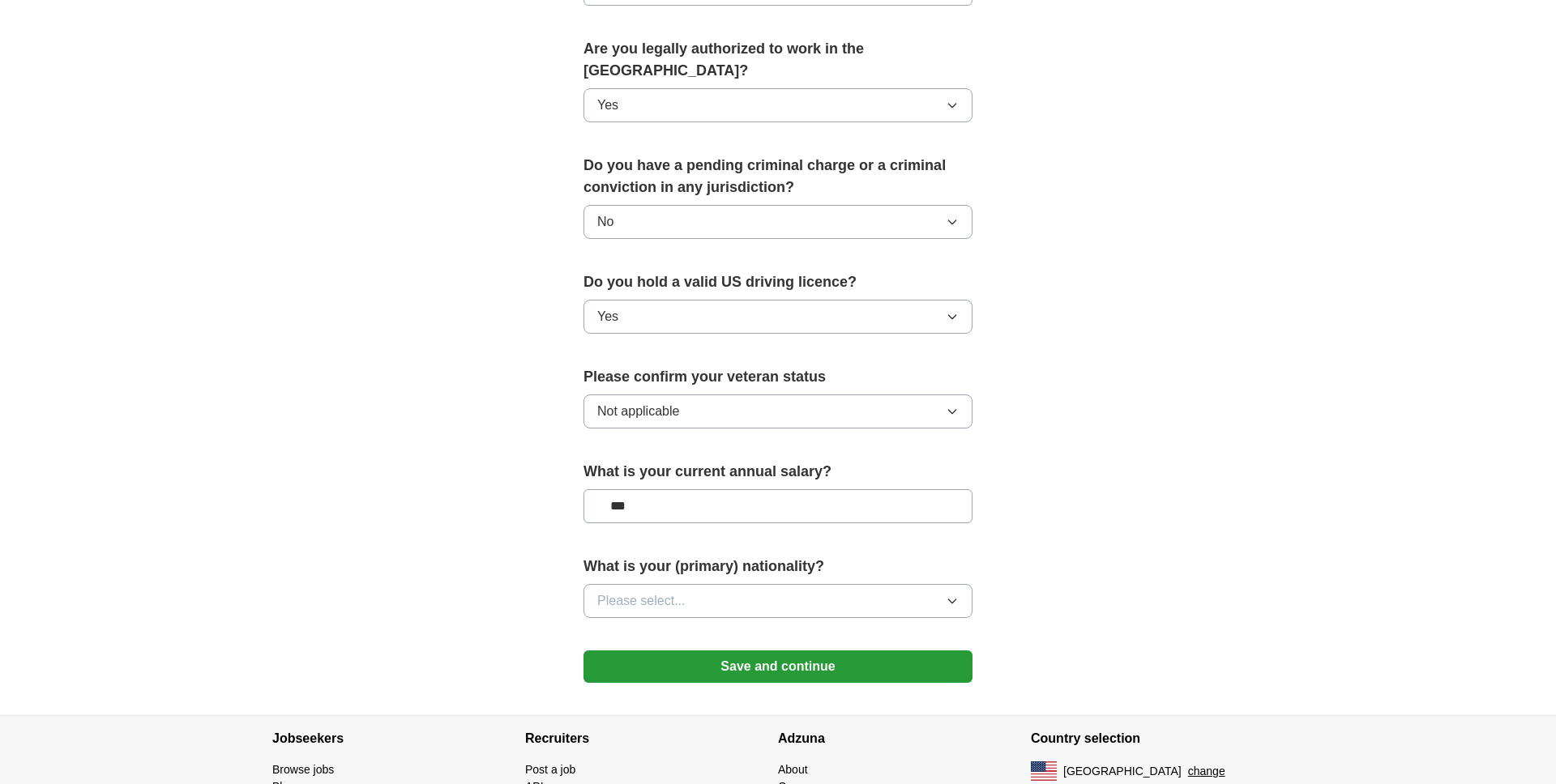
scroll to position [831, 0]
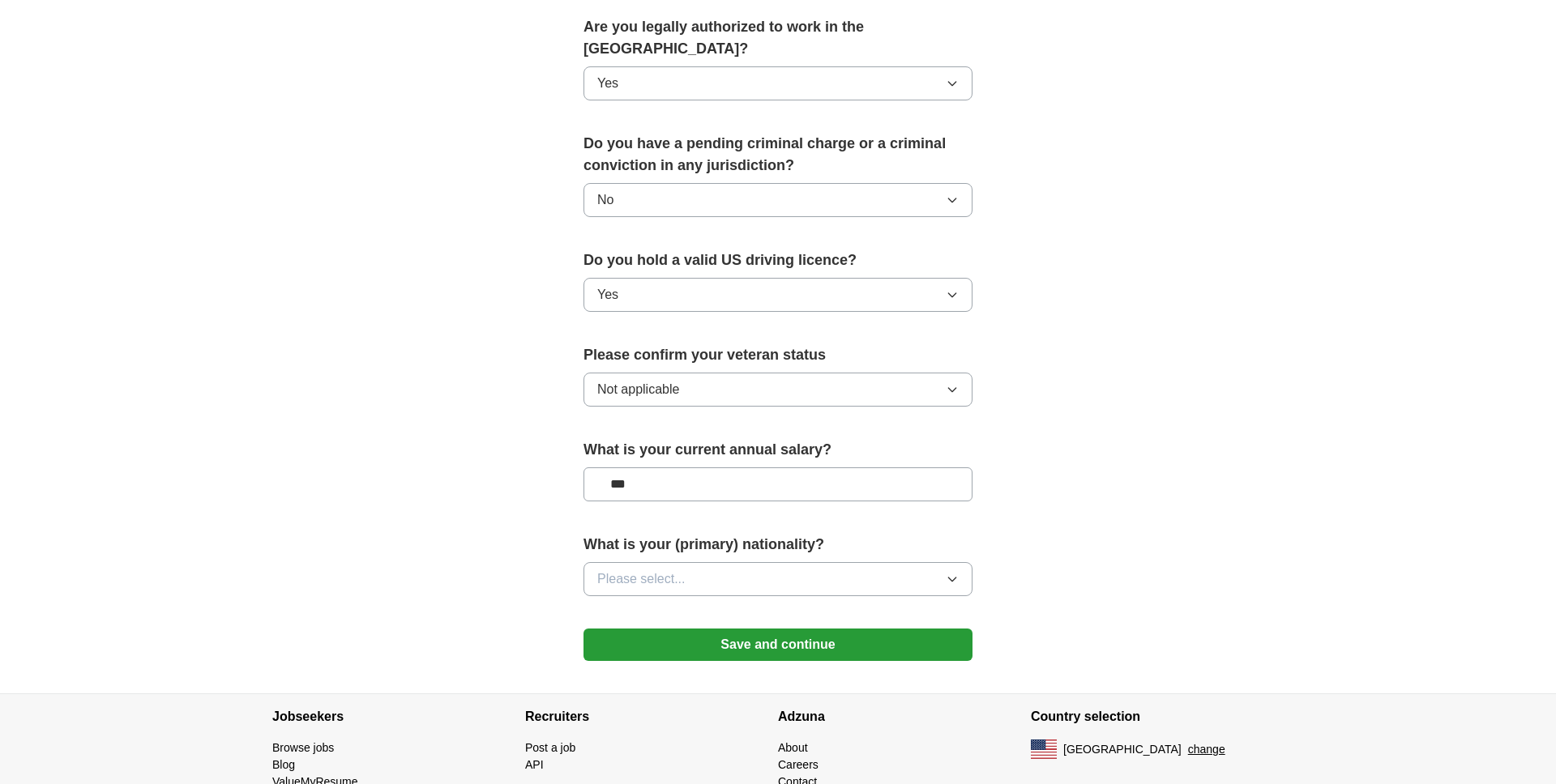
type input "***"
click at [744, 563] on button "Please select..." at bounding box center [778, 579] width 389 height 34
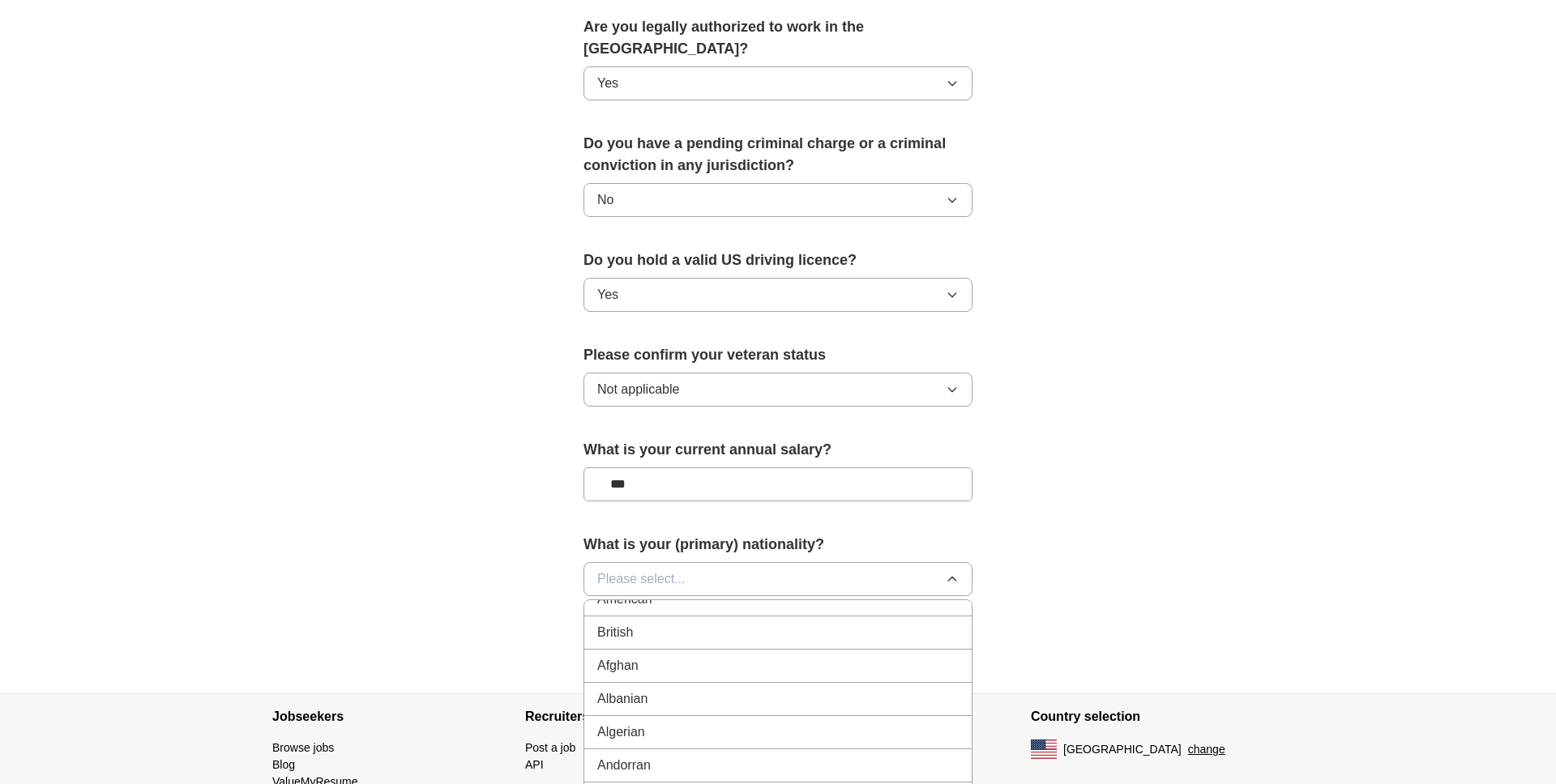
scroll to position [0, 0]
click at [739, 607] on div "American" at bounding box center [778, 616] width 361 height 19
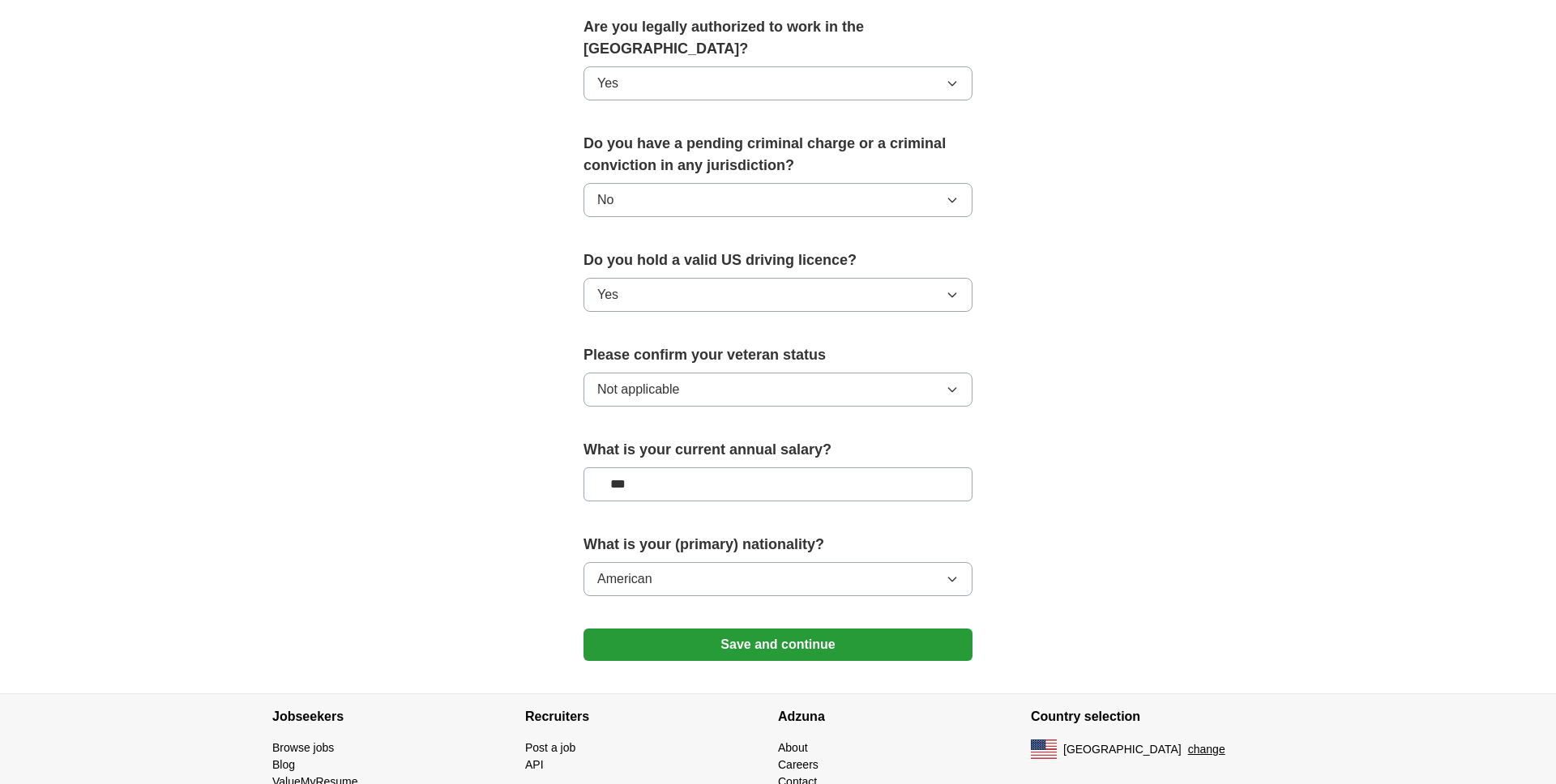
click at [759, 629] on button "Save and continue" at bounding box center [778, 645] width 389 height 32
